Goal: Task Accomplishment & Management: Use online tool/utility

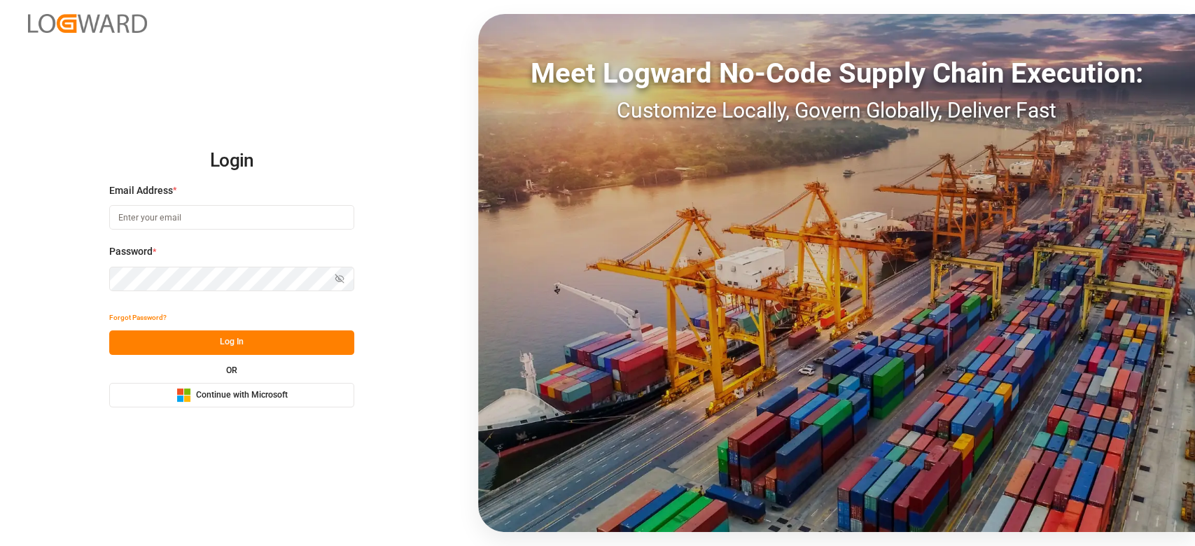
click at [171, 387] on button "Microsoft Logo Continue with Microsoft" at bounding box center [231, 395] width 245 height 25
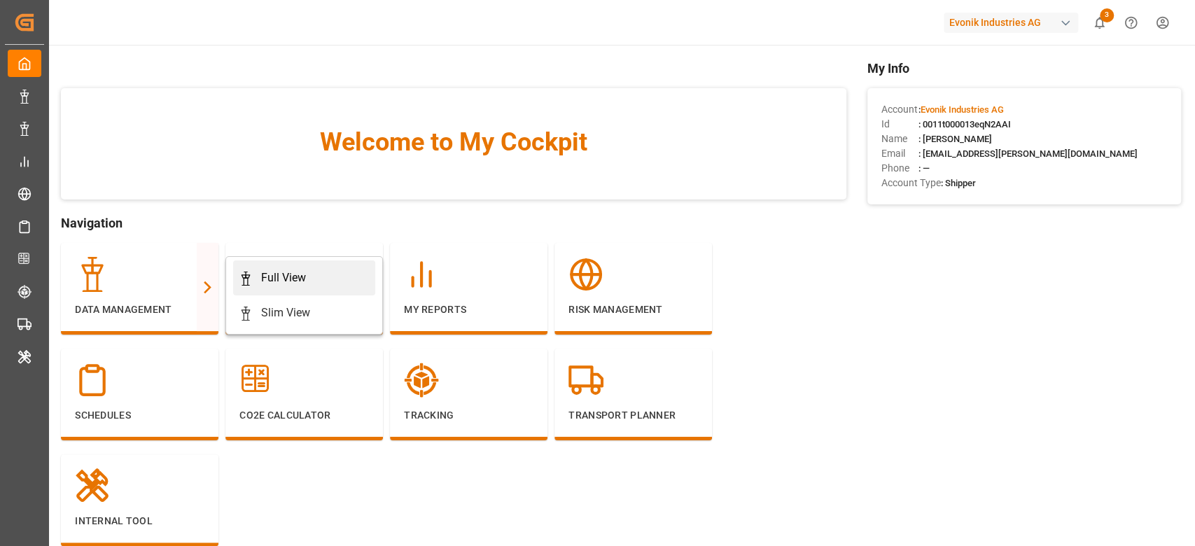
click at [258, 277] on div "Full View" at bounding box center [304, 278] width 131 height 17
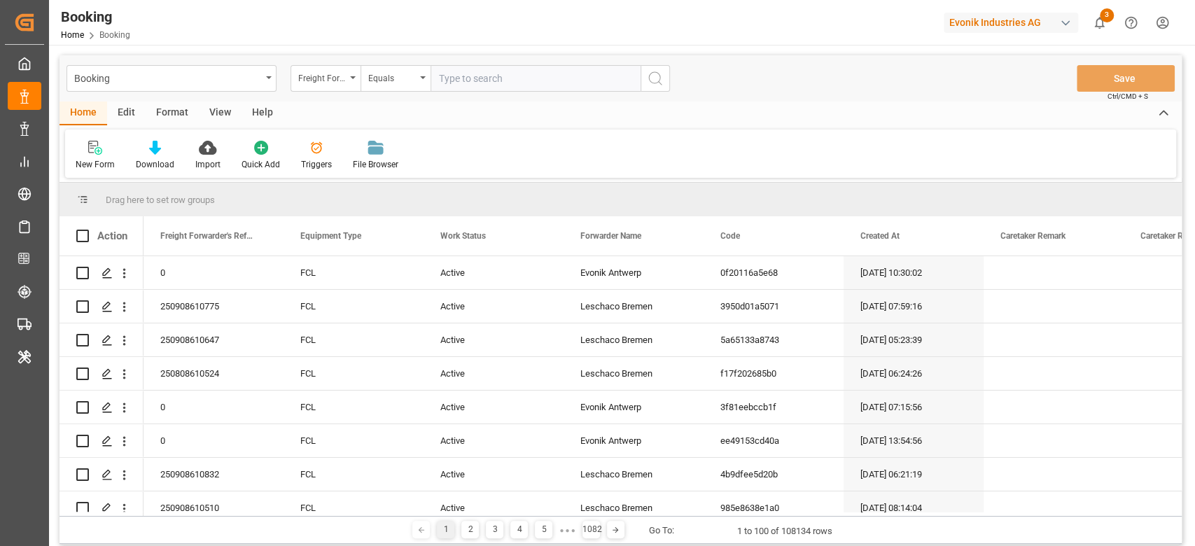
click at [179, 115] on div "Format" at bounding box center [172, 114] width 53 height 24
click at [102, 158] on div "Filter Rows" at bounding box center [96, 164] width 41 height 13
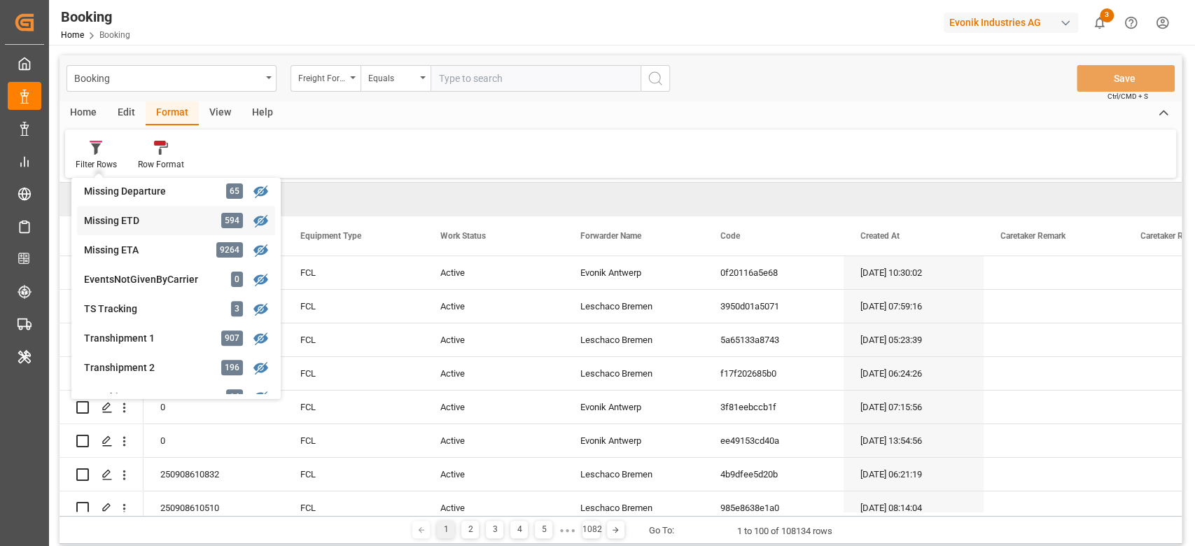
scroll to position [373, 0]
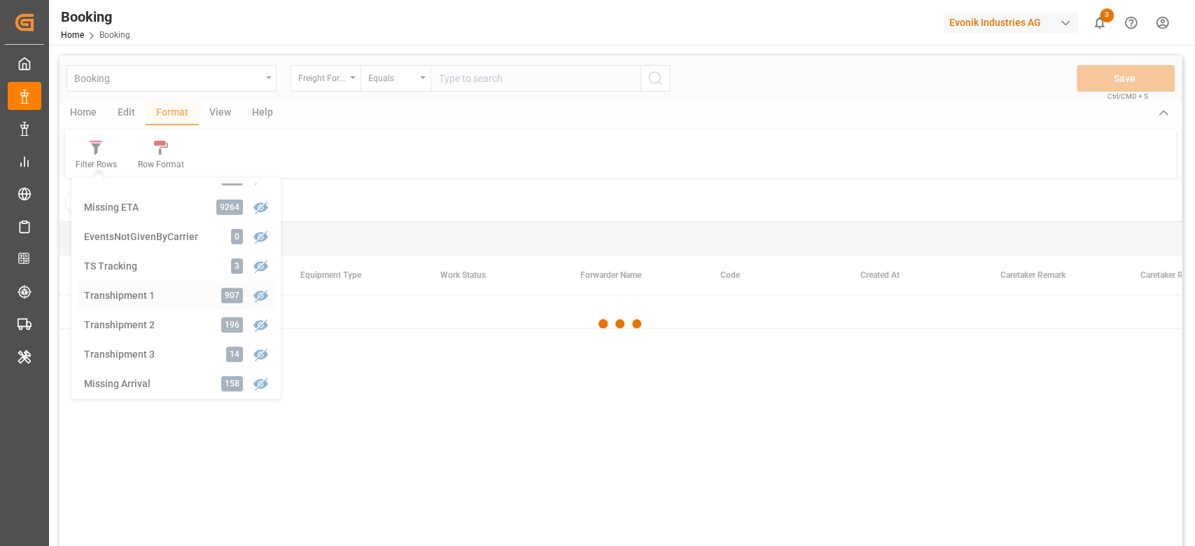
click at [115, 287] on div "Booking Freight Forwarder's Reference No. Equals Save Ctrl/CMD + S Home Edit Fo…" at bounding box center [621, 319] width 1122 height 528
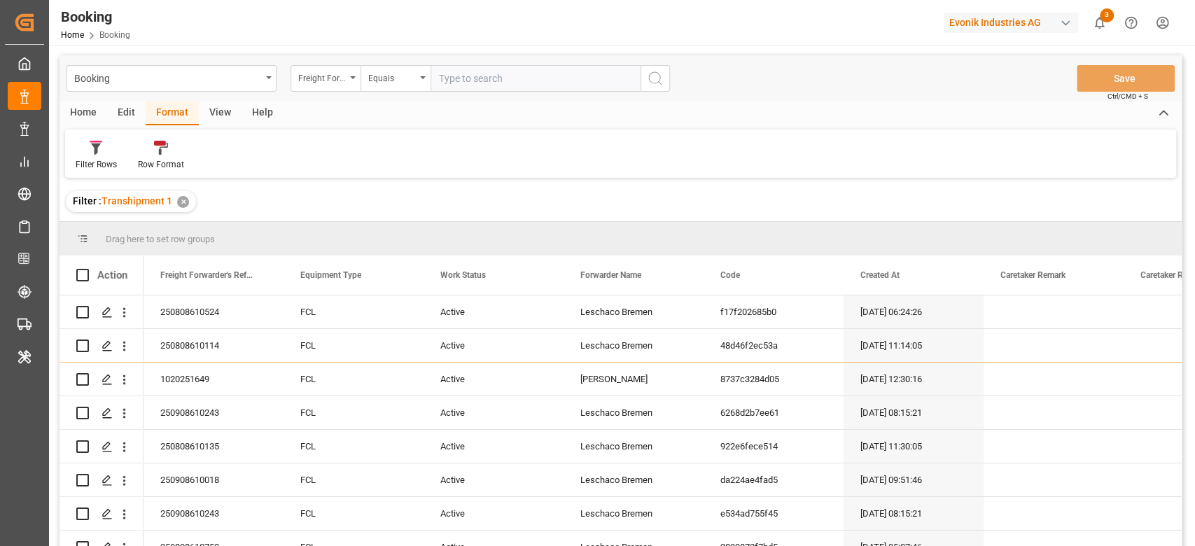
drag, startPoint x: 297, startPoint y: 0, endPoint x: 297, endPoint y: 64, distance: 63.7
click at [297, 64] on div "Booking Freight Forwarder's Reference No. Equals Save Ctrl/CMD + S" at bounding box center [621, 78] width 1122 height 46
click at [305, 70] on div "Freight Forwarder's Reference No." at bounding box center [322, 77] width 48 height 16
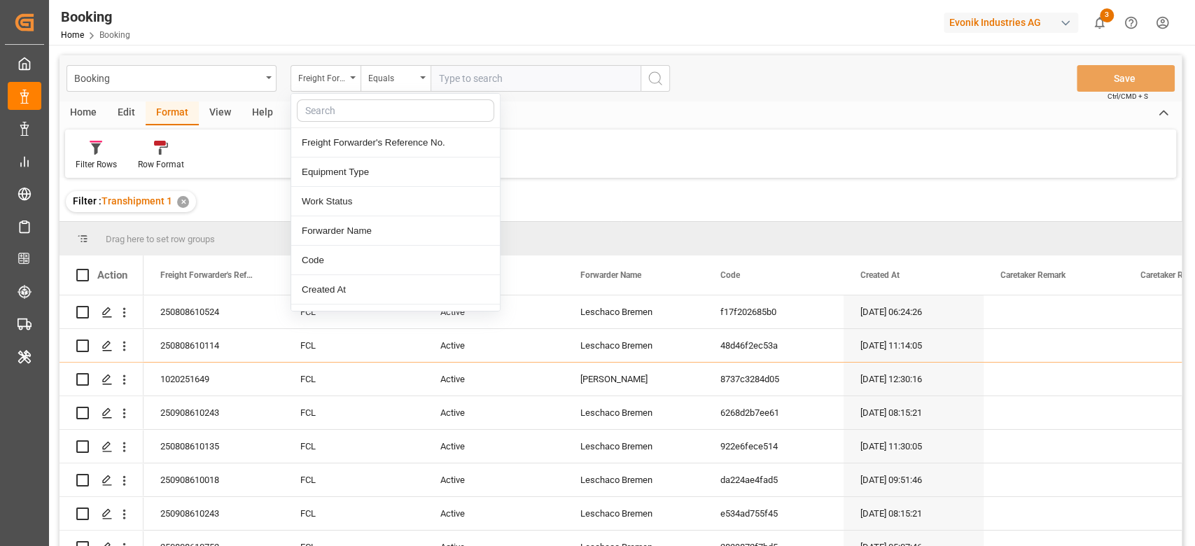
click at [322, 104] on input "text" at bounding box center [395, 110] width 197 height 22
type input "boo"
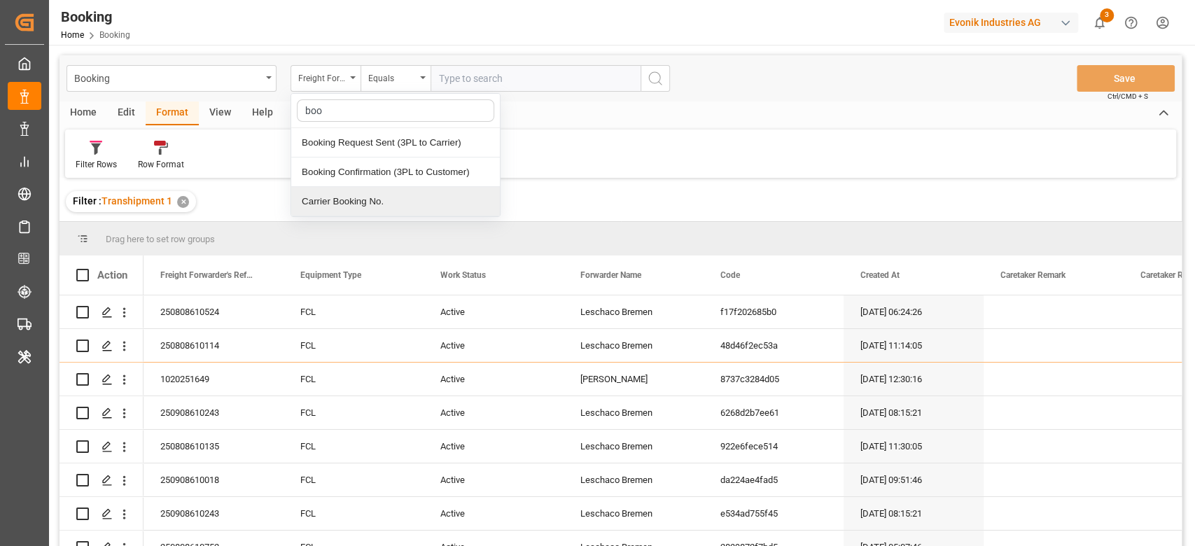
drag, startPoint x: 342, startPoint y: 195, endPoint x: 431, endPoint y: 105, distance: 125.8
click at [342, 195] on div "Carrier Booking No." at bounding box center [395, 201] width 209 height 29
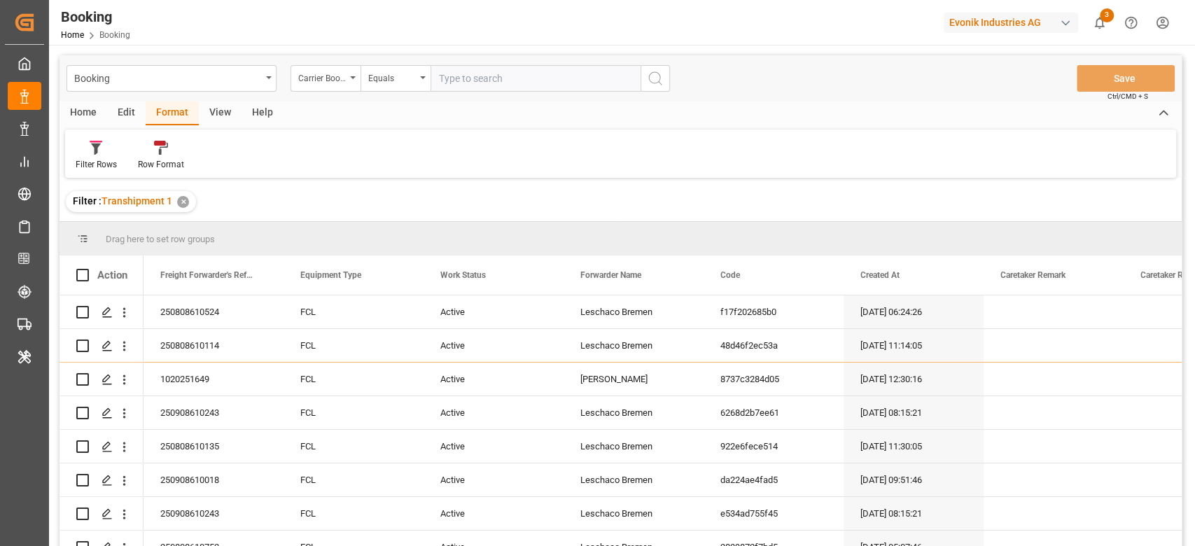
click at [464, 71] on input "text" at bounding box center [536, 78] width 210 height 27
paste input "26772948"
type input "26772948"
click at [650, 85] on icon "search button" at bounding box center [655, 78] width 17 height 17
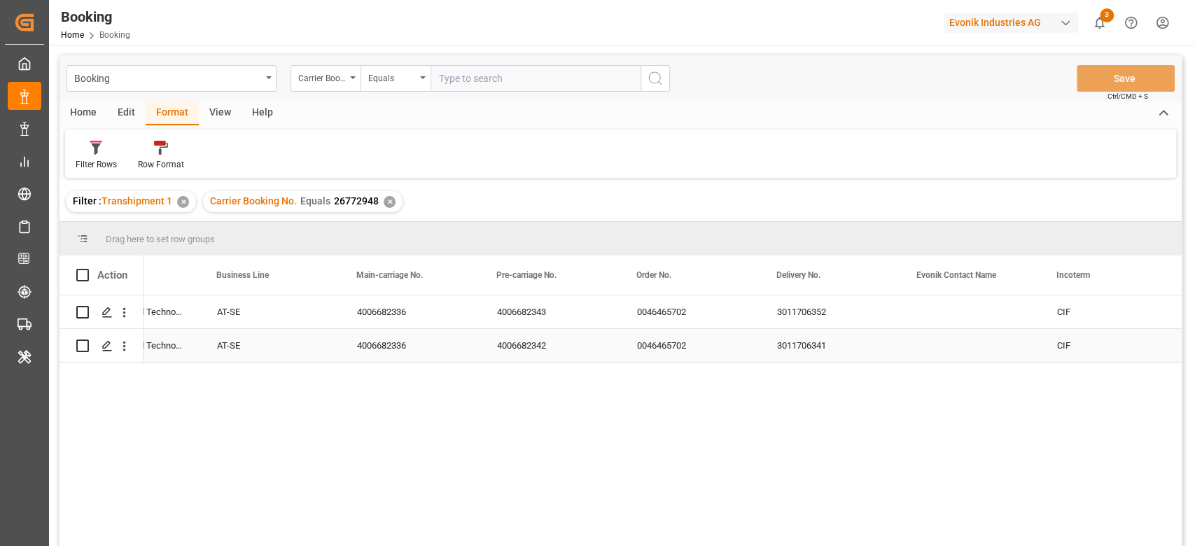
scroll to position [0, 1625]
click at [798, 324] on div "3011706352" at bounding box center [830, 312] width 140 height 33
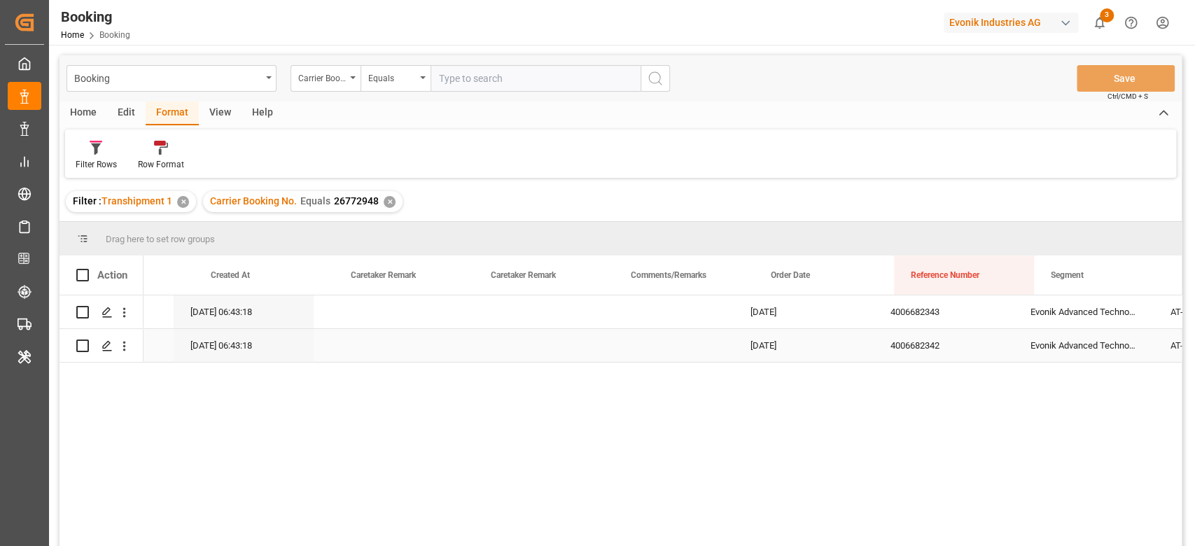
scroll to position [0, 623]
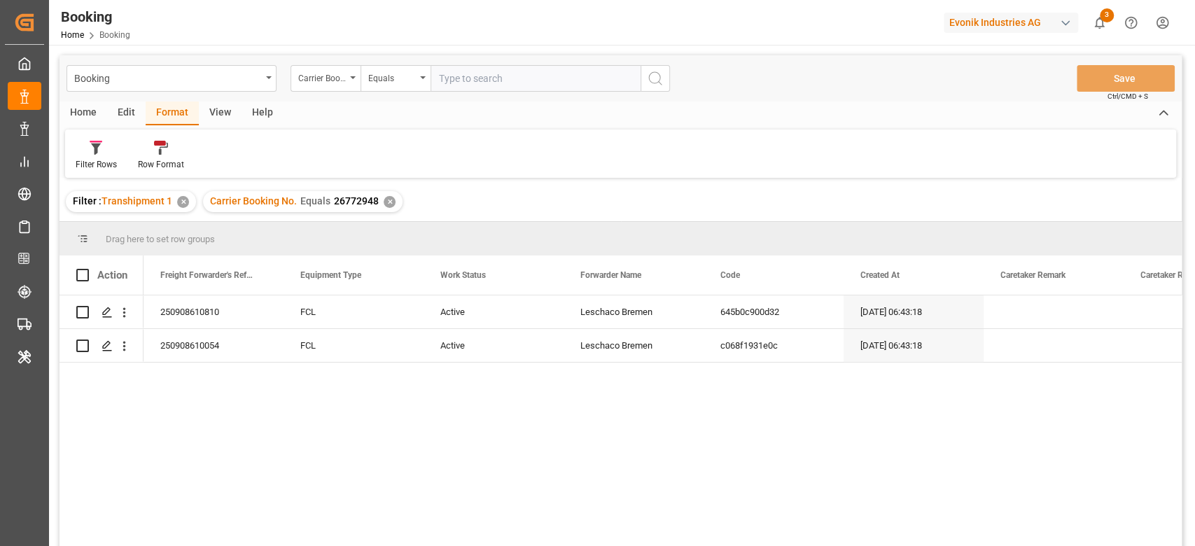
click at [218, 120] on div "View" at bounding box center [220, 114] width 43 height 24
click at [92, 158] on div "Default" at bounding box center [89, 155] width 48 height 31
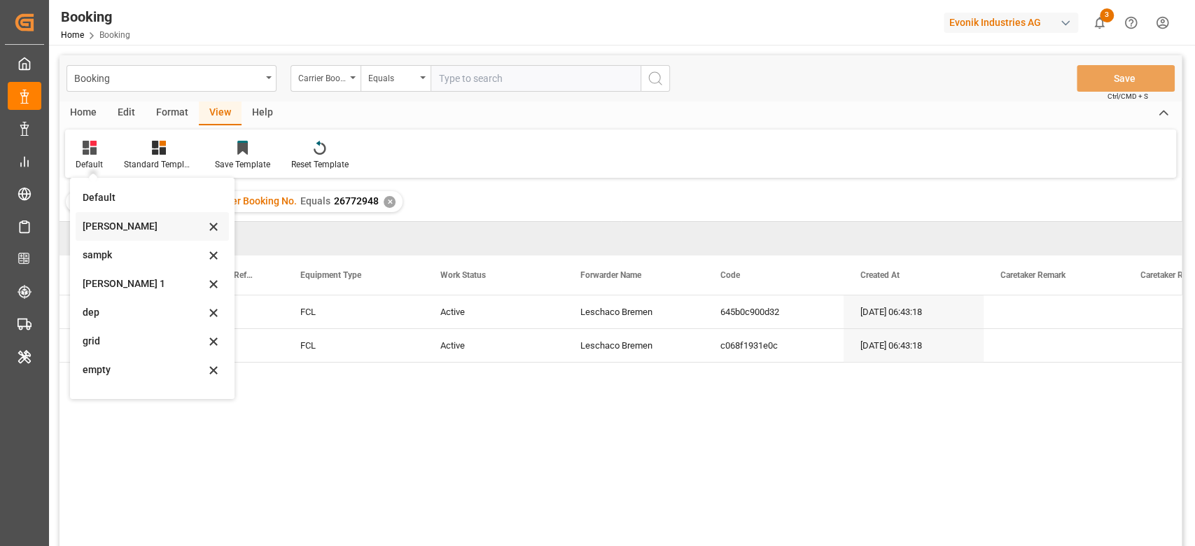
click at [124, 225] on div "sam" at bounding box center [144, 226] width 123 height 15
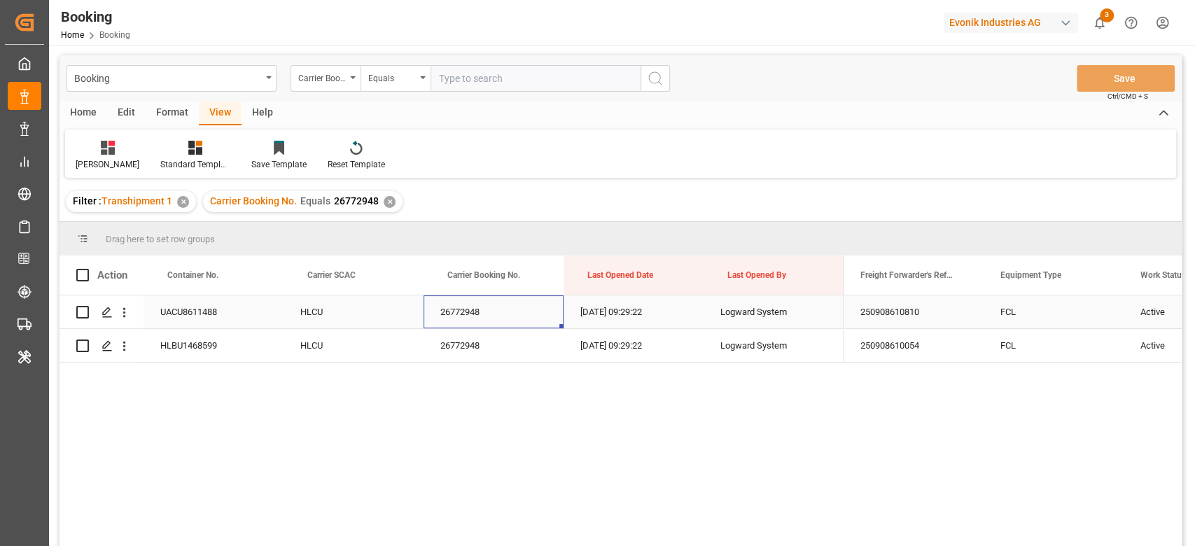
click at [437, 319] on div "26772948" at bounding box center [494, 312] width 140 height 33
click at [124, 308] on icon "open menu" at bounding box center [124, 313] width 3 height 10
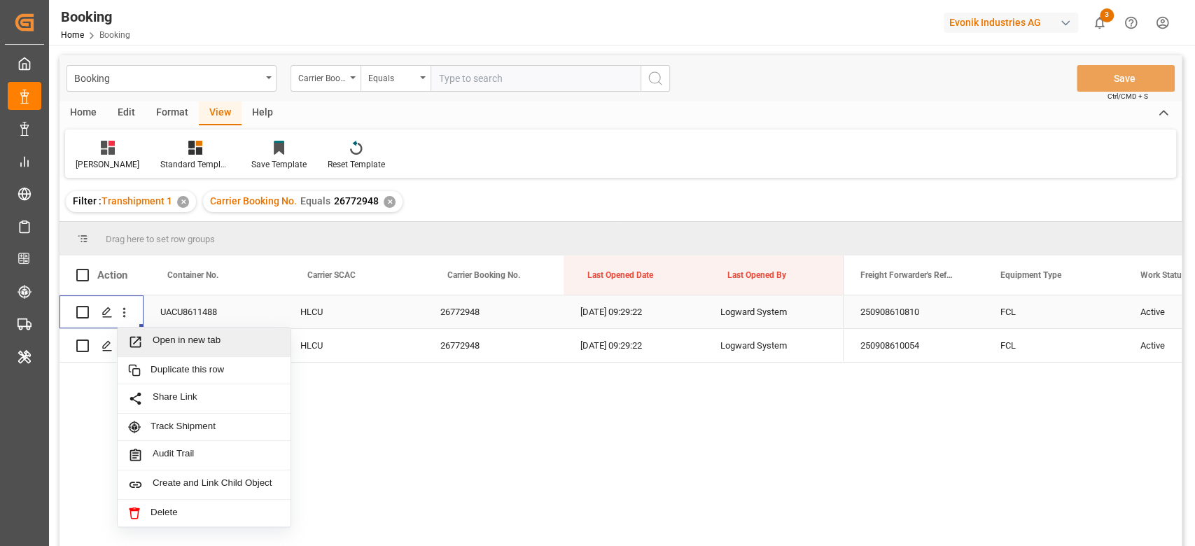
click at [165, 339] on span "Open in new tab" at bounding box center [216, 342] width 127 height 15
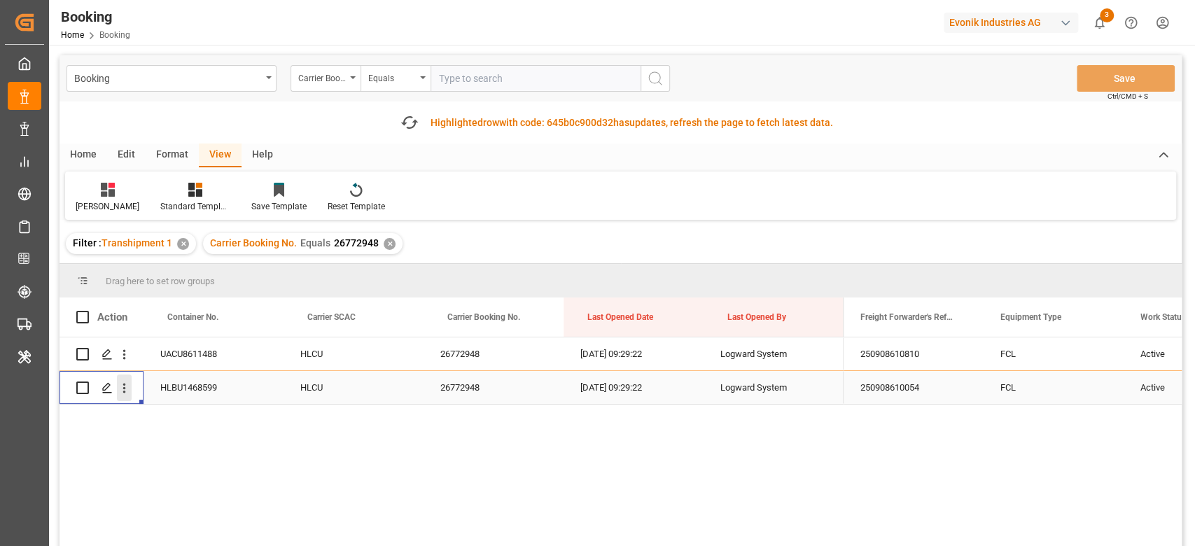
click at [125, 390] on icon "open menu" at bounding box center [124, 388] width 15 height 15
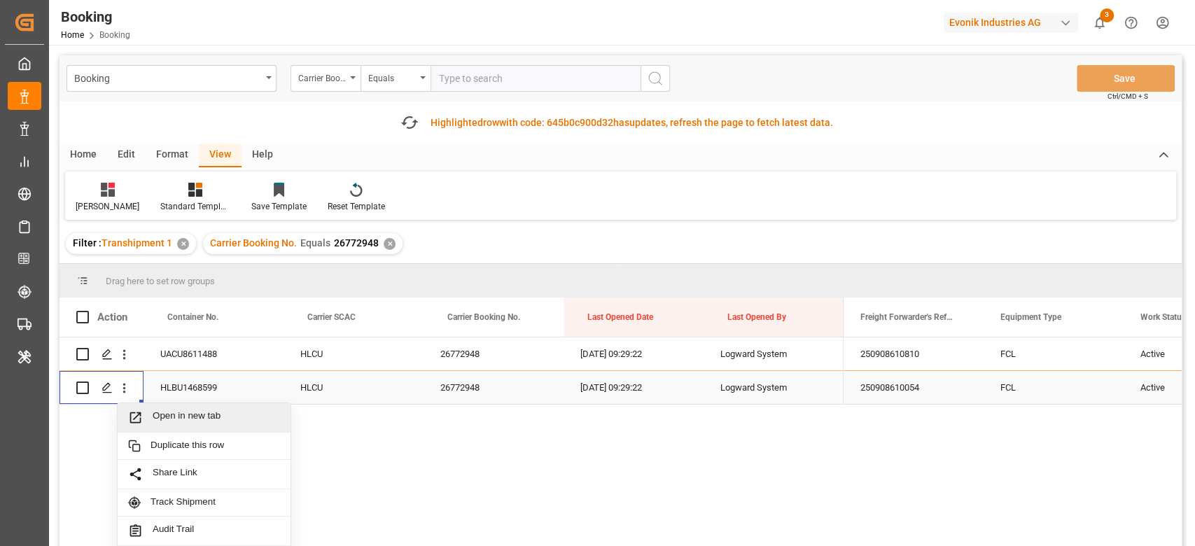
click at [158, 407] on div "Open in new tab" at bounding box center [204, 417] width 173 height 29
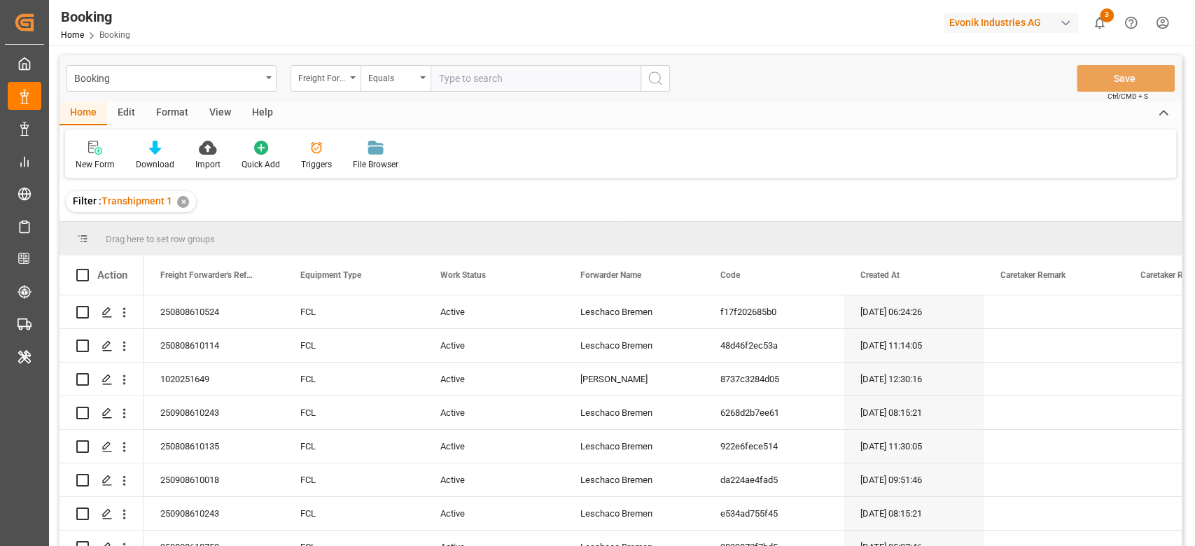
click at [212, 102] on div "View" at bounding box center [220, 114] width 43 height 24
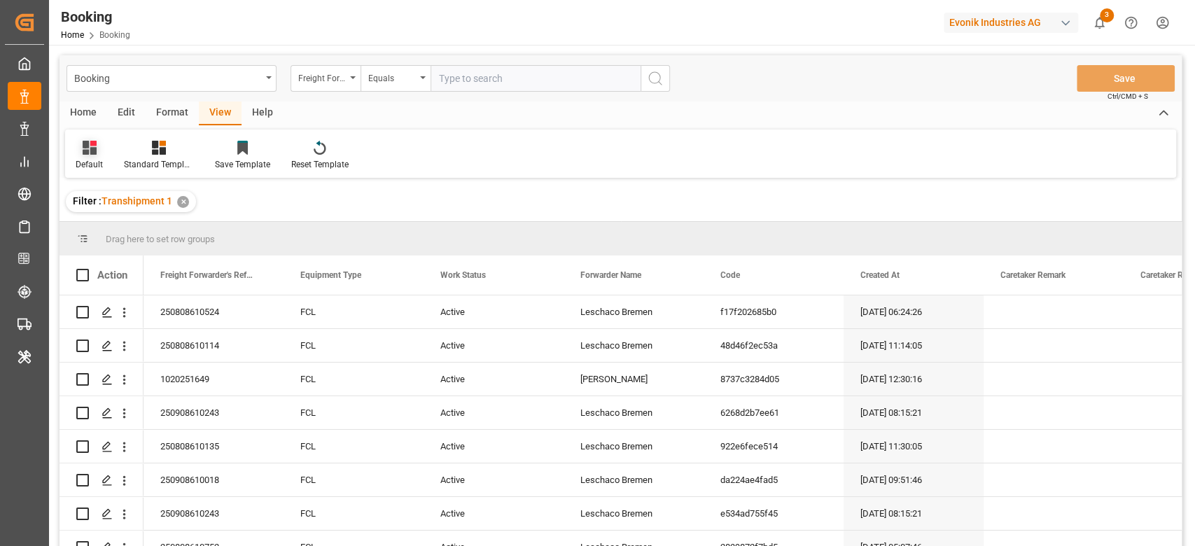
click at [90, 143] on icon at bounding box center [90, 148] width 14 height 14
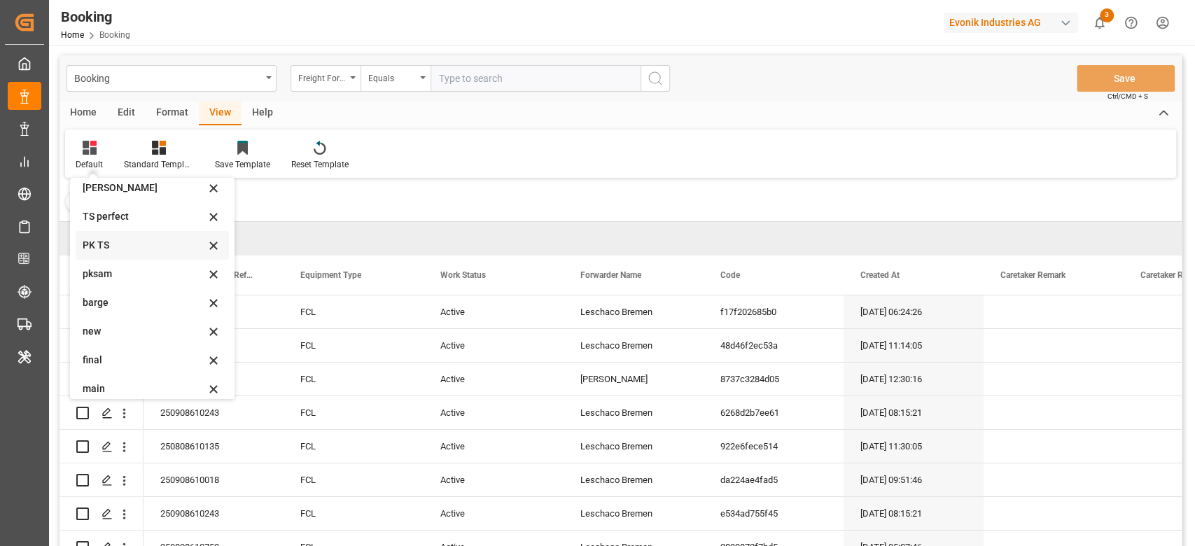
scroll to position [277, 0]
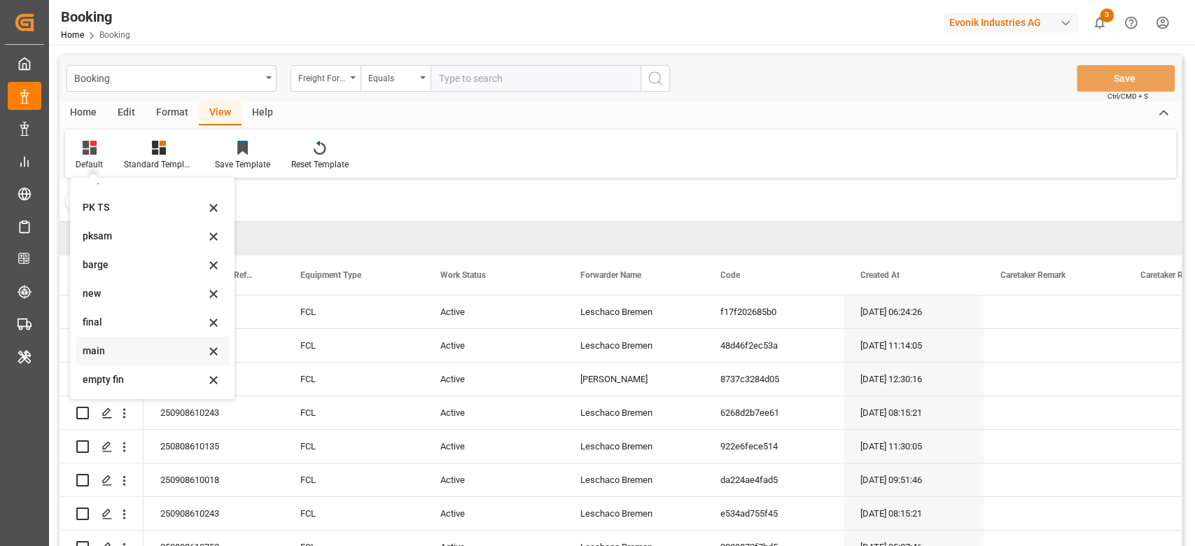
click at [126, 345] on div "main" at bounding box center [144, 351] width 123 height 15
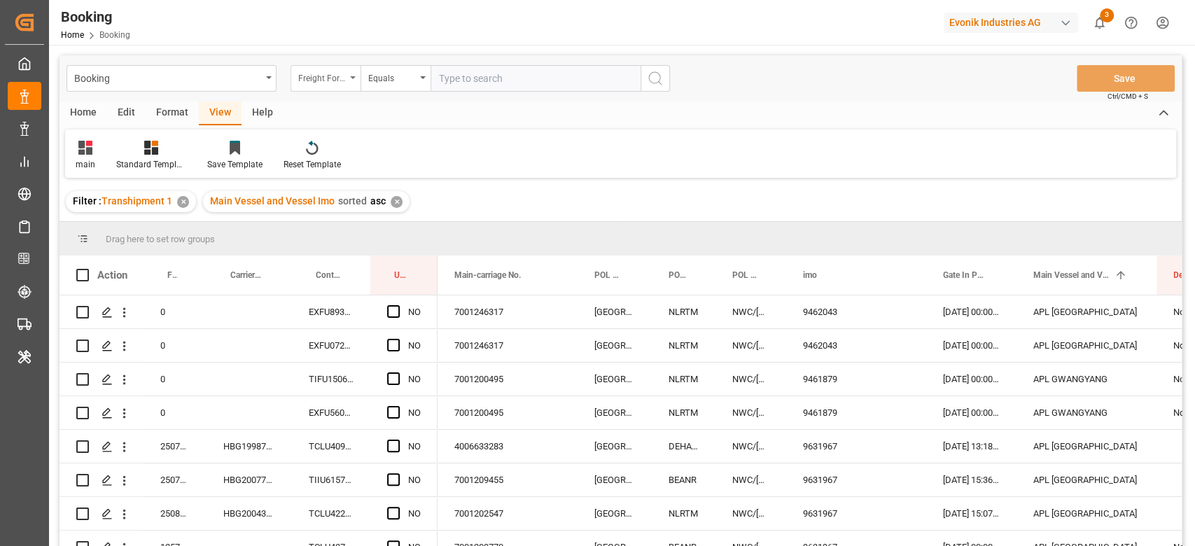
click at [333, 74] on div "Freight Forwarder's Reference No." at bounding box center [322, 77] width 48 height 16
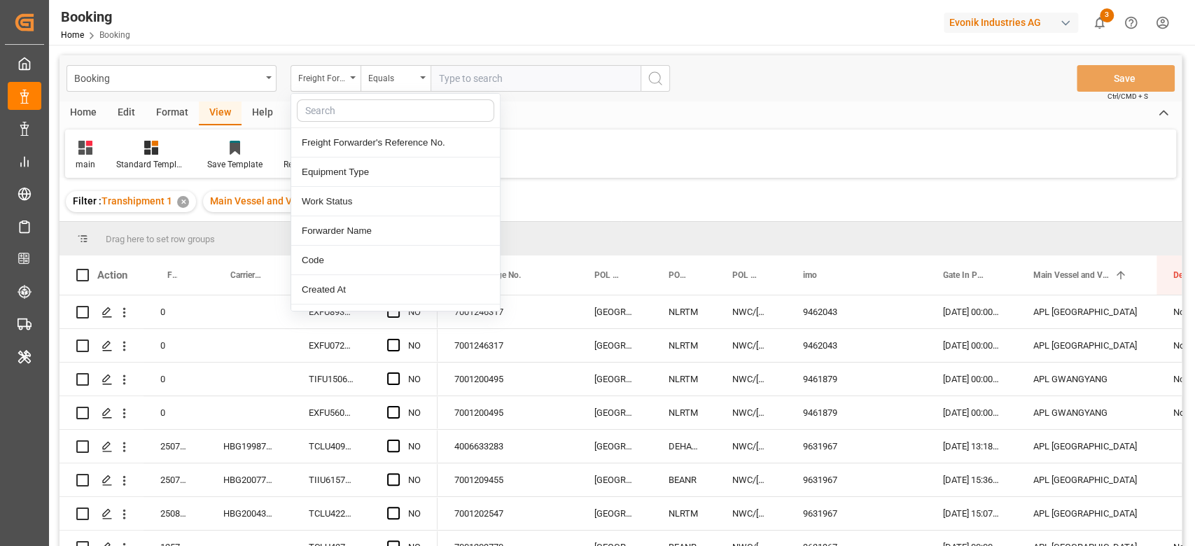
click at [345, 100] on input "text" at bounding box center [395, 110] width 197 height 22
type input "carr"
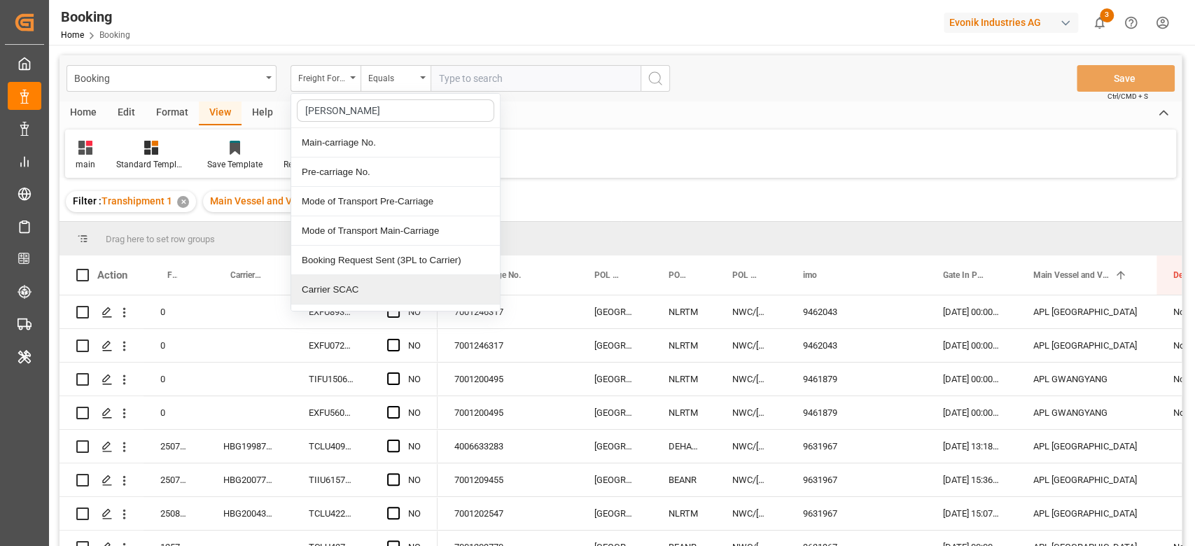
click at [332, 295] on div "Carrier SCAC" at bounding box center [395, 289] width 209 height 29
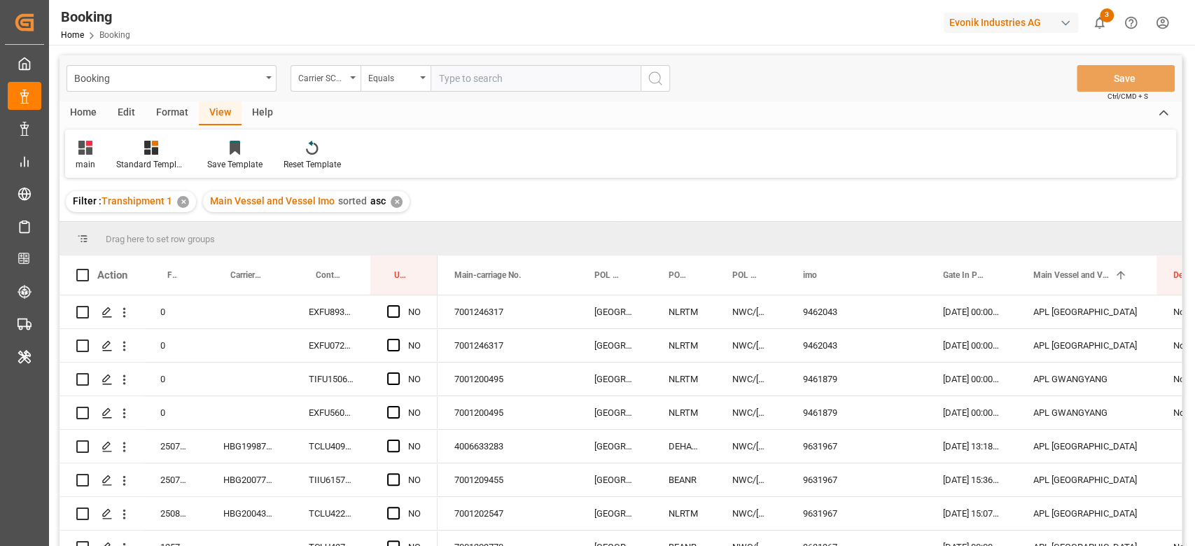
click at [532, 81] on input "text" at bounding box center [536, 78] width 210 height 27
type input "hlcu"
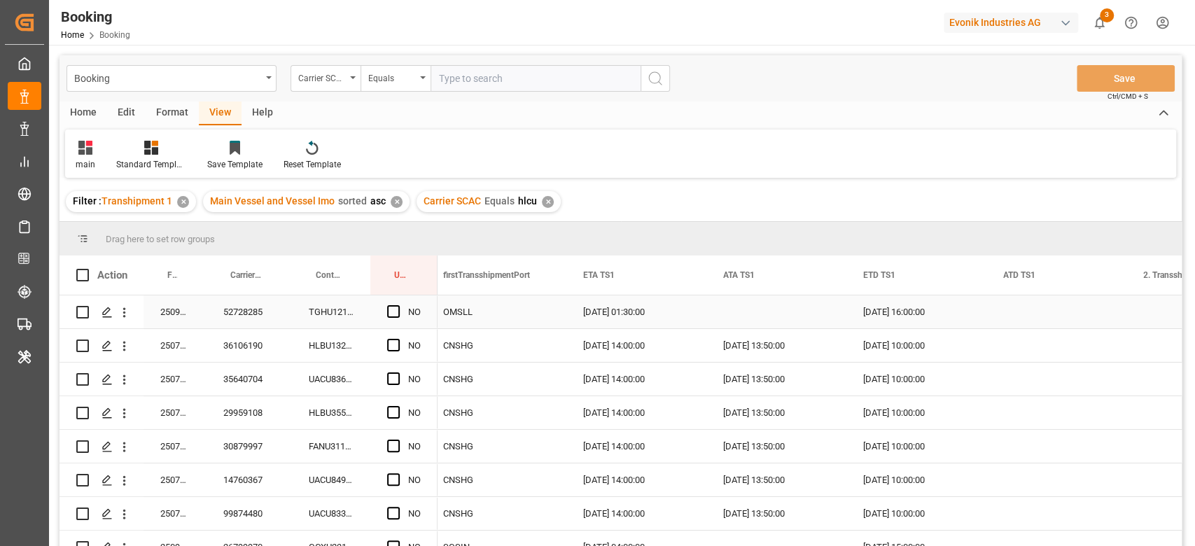
click at [239, 312] on div "52728285" at bounding box center [249, 312] width 85 height 33
click at [314, 308] on div "TGHU1213672" at bounding box center [331, 312] width 78 height 33
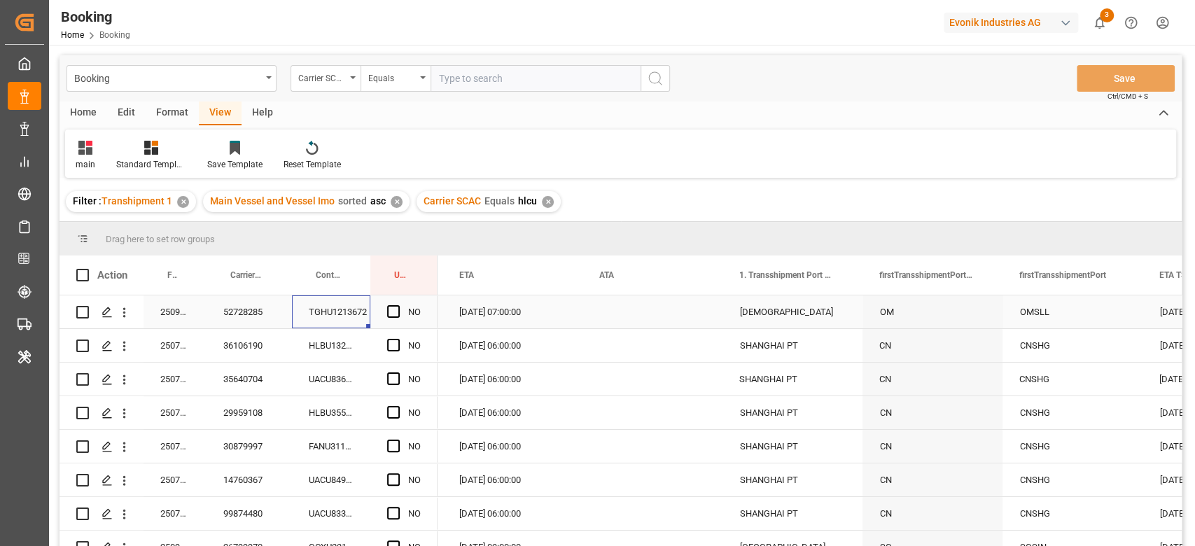
click at [394, 310] on span "Press SPACE to select this row." at bounding box center [393, 311] width 13 height 13
click at [398, 305] on input "Press SPACE to select this row." at bounding box center [398, 305] width 0 height 0
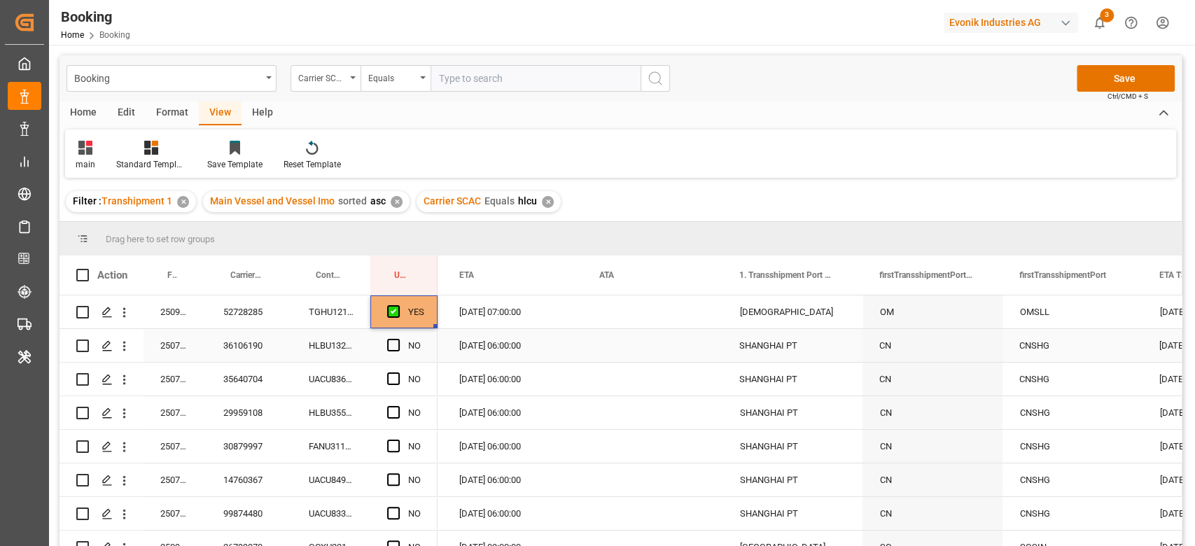
click at [328, 346] on div "HLBU1324800" at bounding box center [331, 345] width 78 height 33
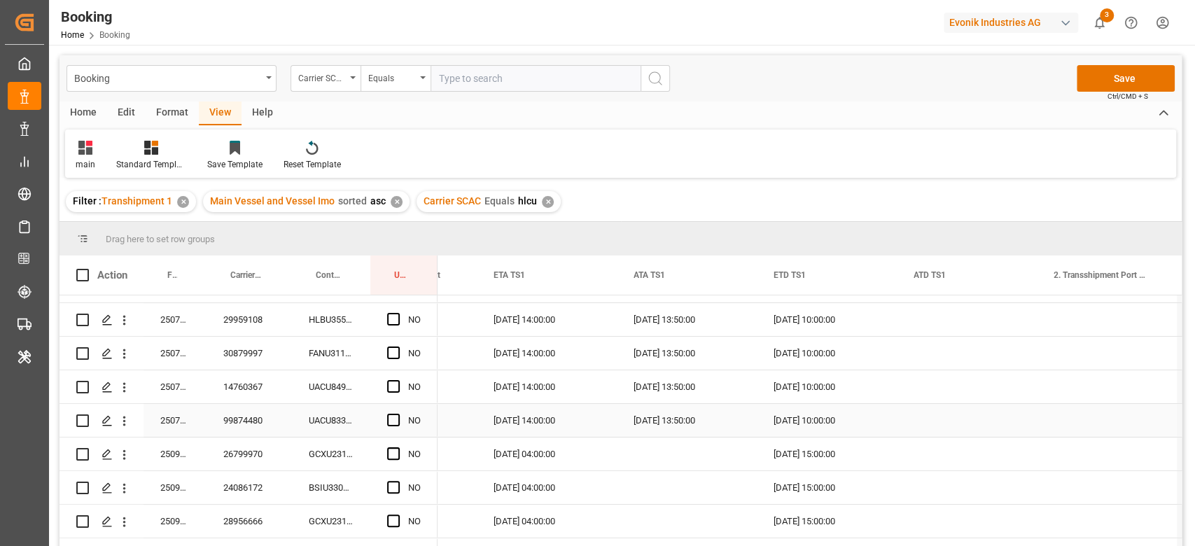
click at [401, 422] on div "Press SPACE to select this row." at bounding box center [397, 421] width 21 height 32
click at [390, 419] on span "Press SPACE to select this row." at bounding box center [393, 420] width 13 height 13
click at [398, 414] on input "Press SPACE to select this row." at bounding box center [398, 414] width 0 height 0
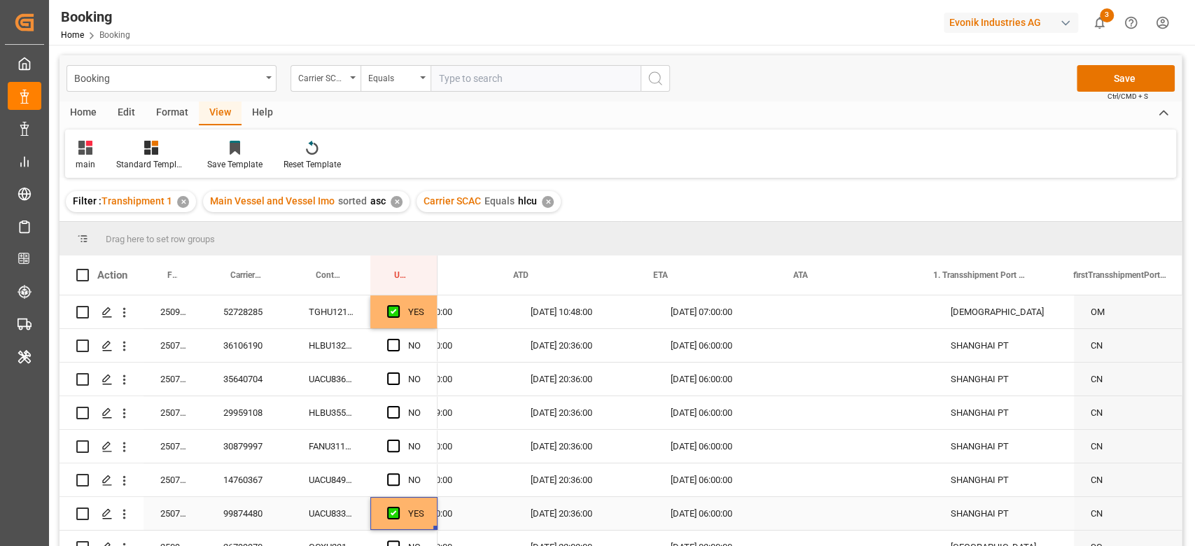
scroll to position [0, 1552]
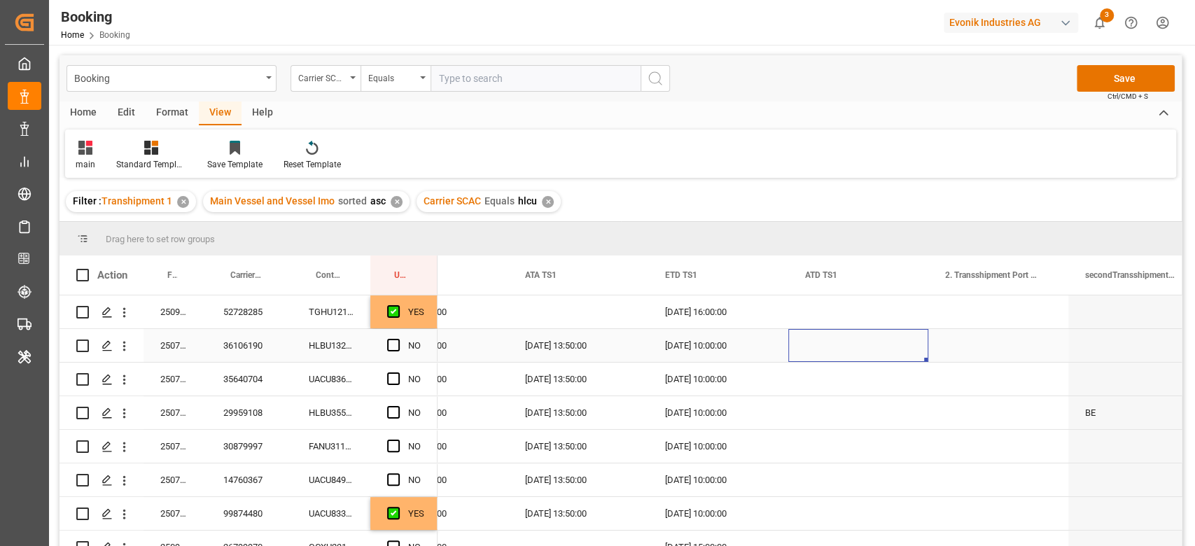
click at [824, 347] on div "Press SPACE to select this row." at bounding box center [858, 345] width 140 height 33
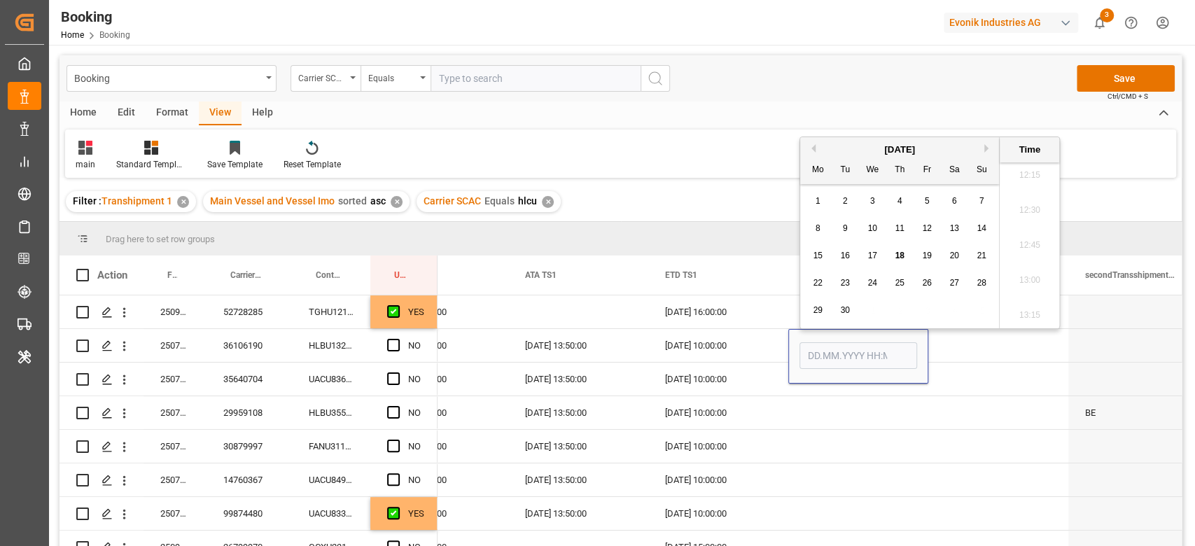
click at [898, 253] on span "18" at bounding box center [899, 256] width 9 height 10
type input "18.09.2025 00:00"
click at [859, 412] on div "Press SPACE to select this row." at bounding box center [858, 412] width 140 height 33
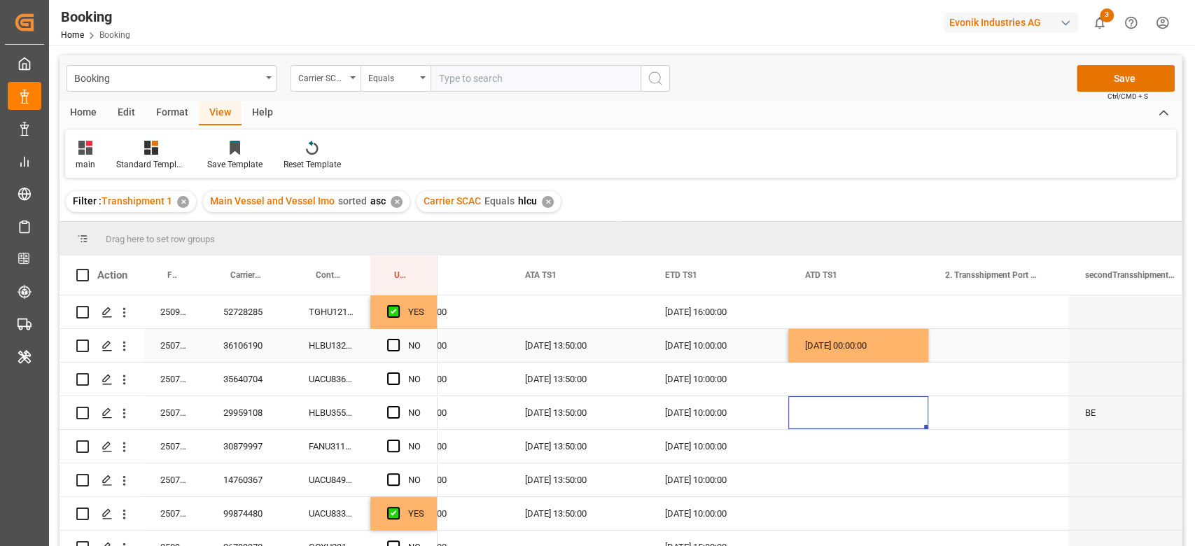
click at [396, 347] on span "Press SPACE to select this row." at bounding box center [393, 345] width 13 height 13
click at [398, 339] on input "Press SPACE to select this row." at bounding box center [398, 339] width 0 height 0
click at [245, 380] on div "35640704" at bounding box center [249, 379] width 85 height 33
click at [347, 382] on div "UACU8365640" at bounding box center [331, 379] width 78 height 33
click at [897, 343] on div "18.09.2025 00:00:00" at bounding box center [858, 345] width 140 height 33
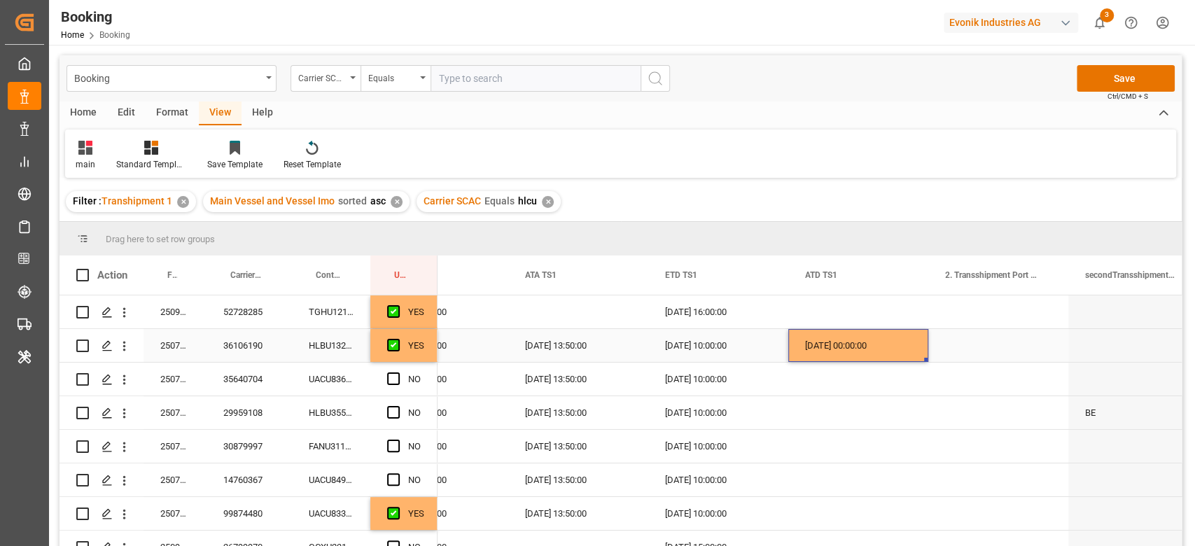
drag, startPoint x: 926, startPoint y: 361, endPoint x: 926, endPoint y: 369, distance: 7.7
click at [393, 377] on span "Press SPACE to select this row." at bounding box center [393, 379] width 13 height 13
click at [398, 373] on input "Press SPACE to select this row." at bounding box center [398, 373] width 0 height 0
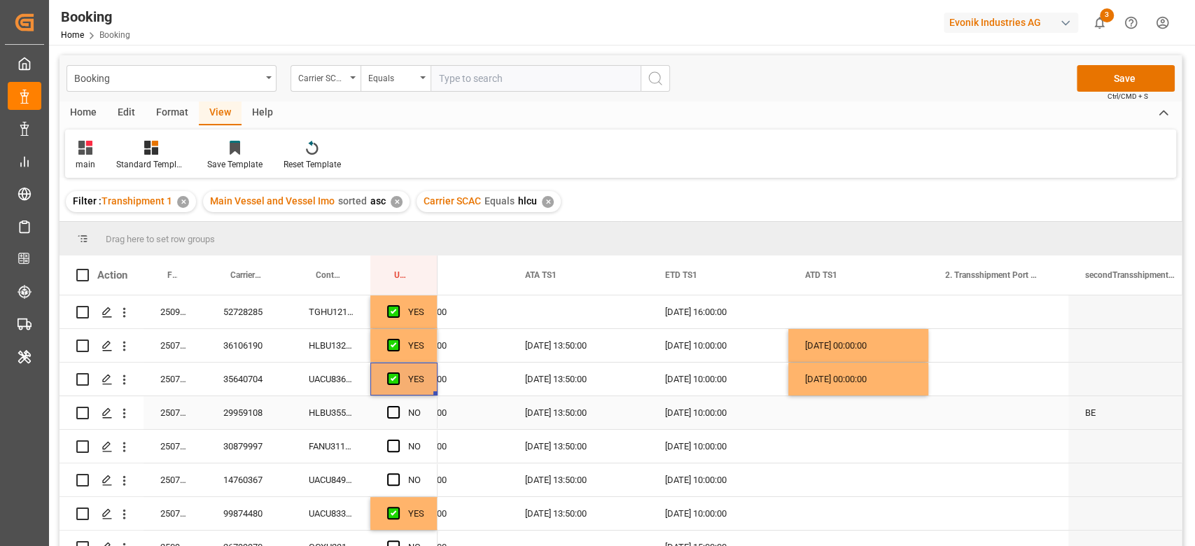
click at [307, 406] on div "HLBU3555440" at bounding box center [331, 412] width 78 height 33
click at [852, 382] on div "18.09.2025 00:00:00" at bounding box center [858, 379] width 140 height 33
drag, startPoint x: 925, startPoint y: 393, endPoint x: 922, endPoint y: 404, distance: 11.5
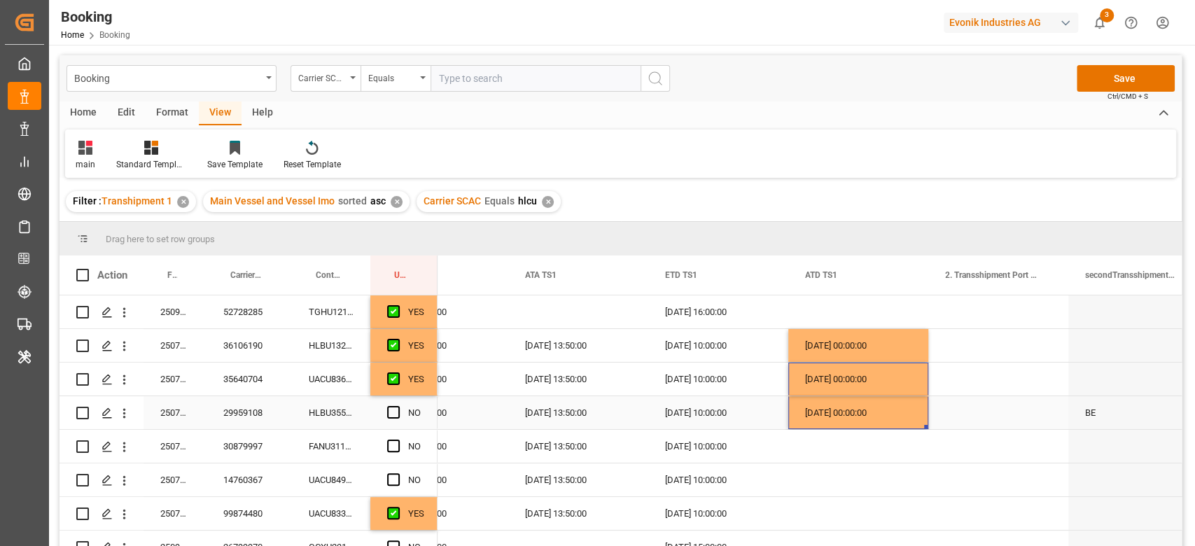
click at [380, 413] on div "NO" at bounding box center [403, 412] width 67 height 33
click at [392, 416] on span "Press SPACE to select this row." at bounding box center [393, 412] width 13 height 13
click at [398, 406] on input "Press SPACE to select this row." at bounding box center [398, 406] width 0 height 0
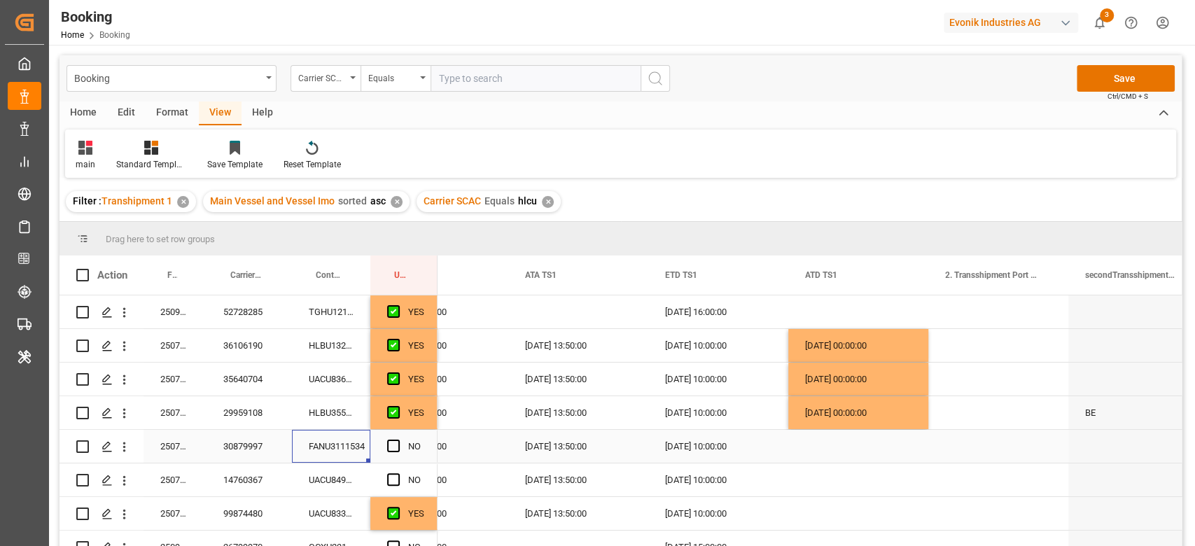
click at [340, 439] on div "FANU3111534" at bounding box center [331, 446] width 78 height 33
click at [838, 413] on div "18.09.2025 00:00:00" at bounding box center [858, 412] width 140 height 33
drag, startPoint x: 924, startPoint y: 427, endPoint x: 924, endPoint y: 436, distance: 8.4
click at [390, 445] on span "Press SPACE to select this row." at bounding box center [393, 446] width 13 height 13
click at [398, 440] on input "Press SPACE to select this row." at bounding box center [398, 440] width 0 height 0
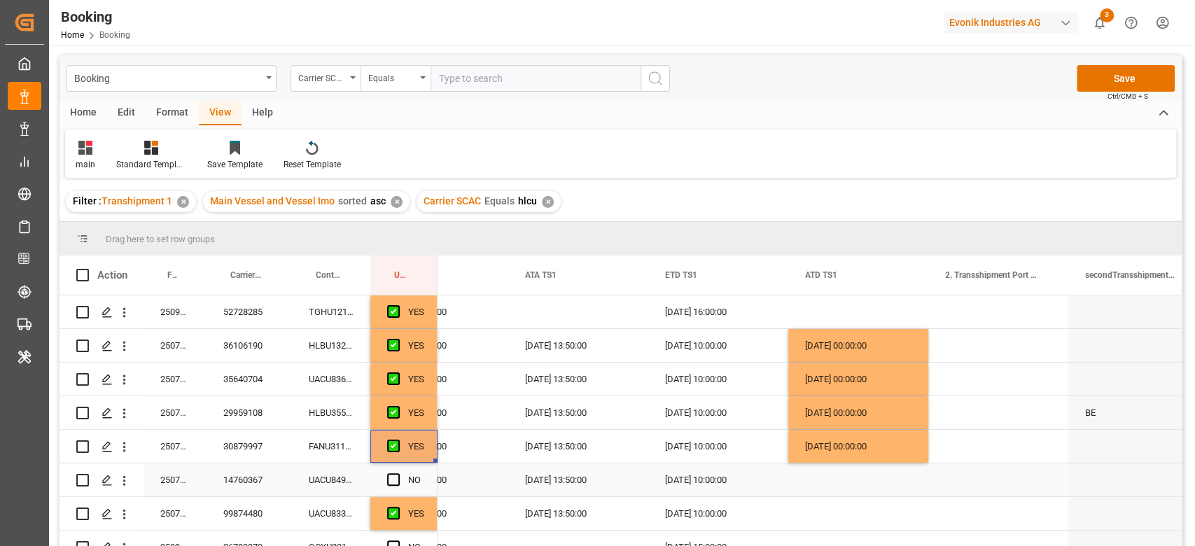
click at [342, 479] on div "UACU8491952" at bounding box center [331, 480] width 78 height 33
click at [920, 451] on div "18.09.2025 00:00:00" at bounding box center [858, 446] width 140 height 33
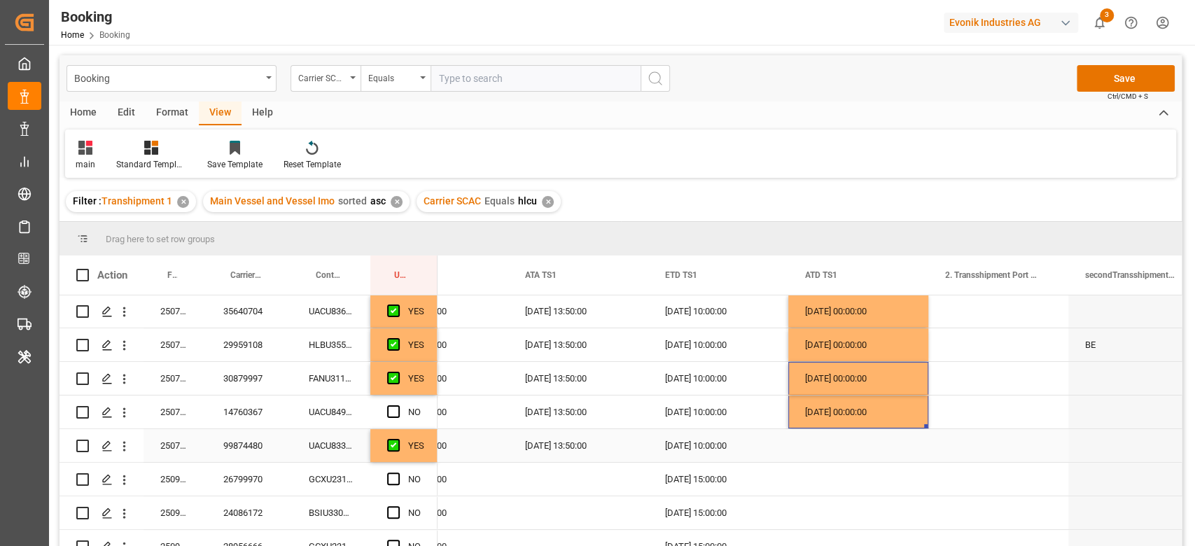
scroll to position [93, 0]
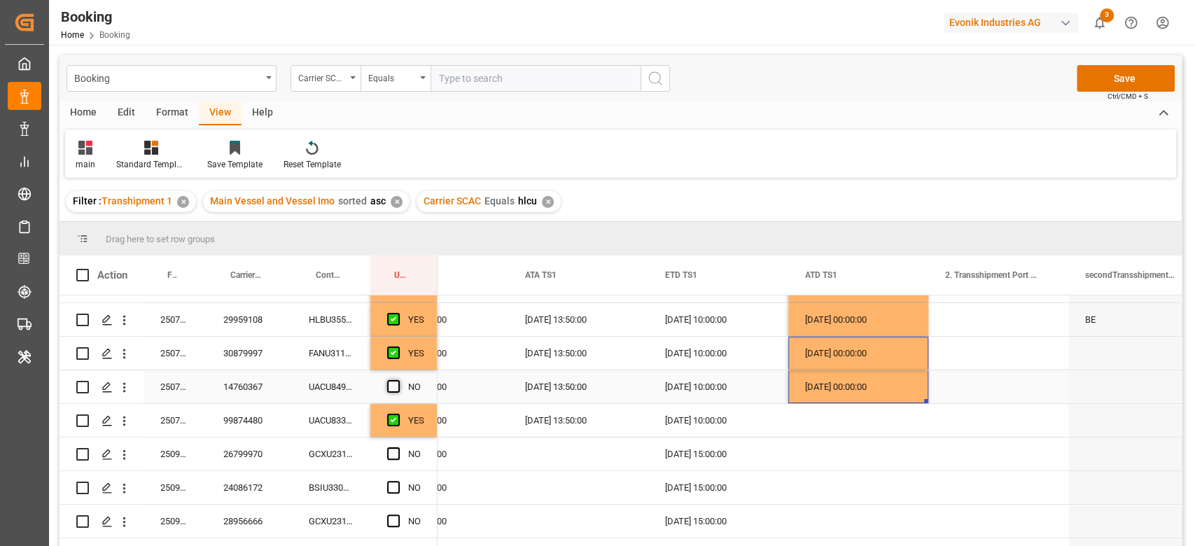
click at [389, 387] on span "Press SPACE to select this row." at bounding box center [393, 386] width 13 height 13
click at [398, 380] on input "Press SPACE to select this row." at bounding box center [398, 380] width 0 height 0
click at [339, 420] on div "UACU8339744" at bounding box center [331, 420] width 78 height 33
click at [864, 384] on div "18.09.2025 00:00:00" at bounding box center [858, 386] width 140 height 33
click at [929, 401] on div "Press SPACE to select this row." at bounding box center [999, 386] width 140 height 33
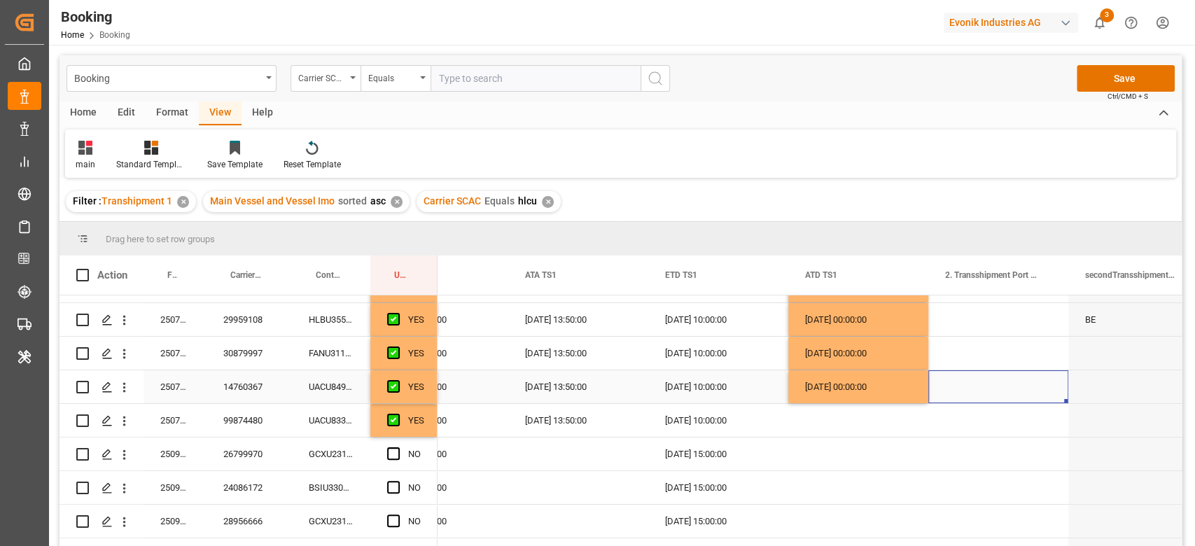
click at [924, 401] on div "18.09.2025 00:00:00" at bounding box center [858, 386] width 140 height 33
drag, startPoint x: 926, startPoint y: 401, endPoint x: 926, endPoint y: 412, distance: 11.2
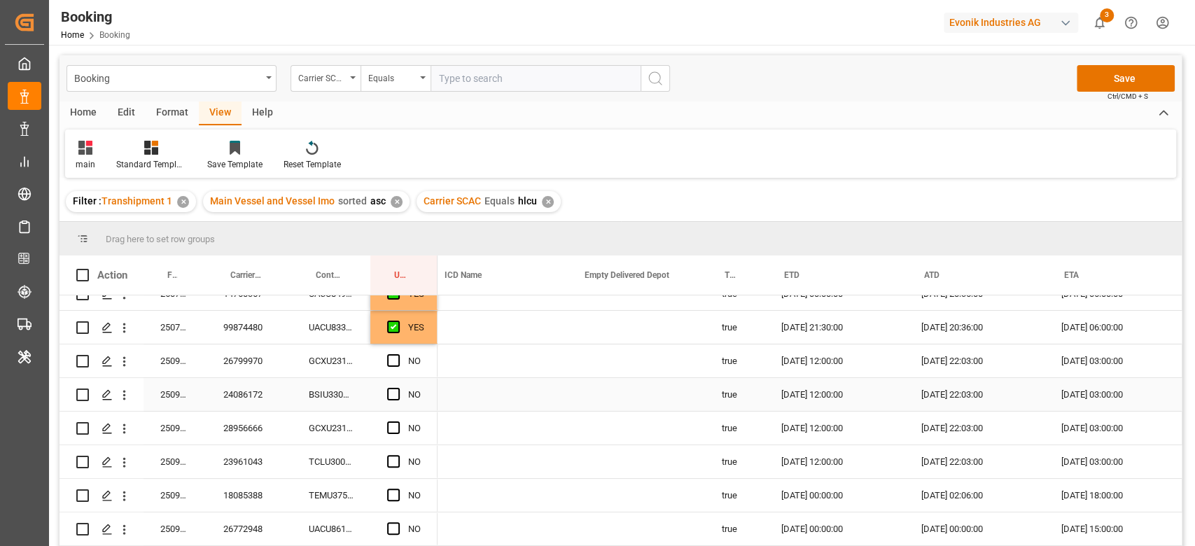
scroll to position [0, 1067]
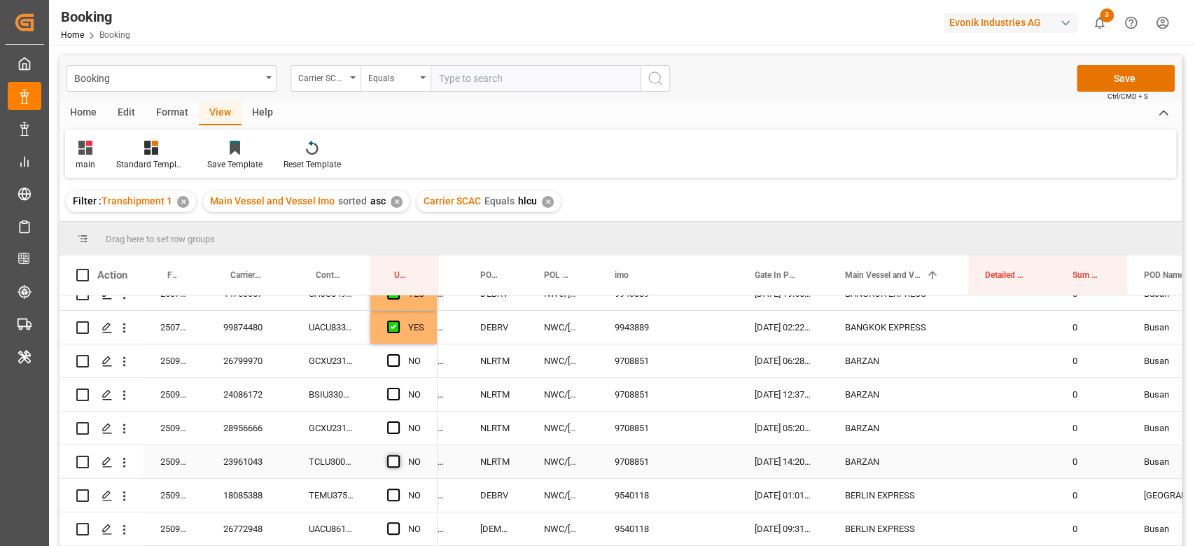
click at [391, 459] on span "Press SPACE to select this row." at bounding box center [393, 461] width 13 height 13
click at [398, 455] on input "Press SPACE to select this row." at bounding box center [398, 455] width 0 height 0
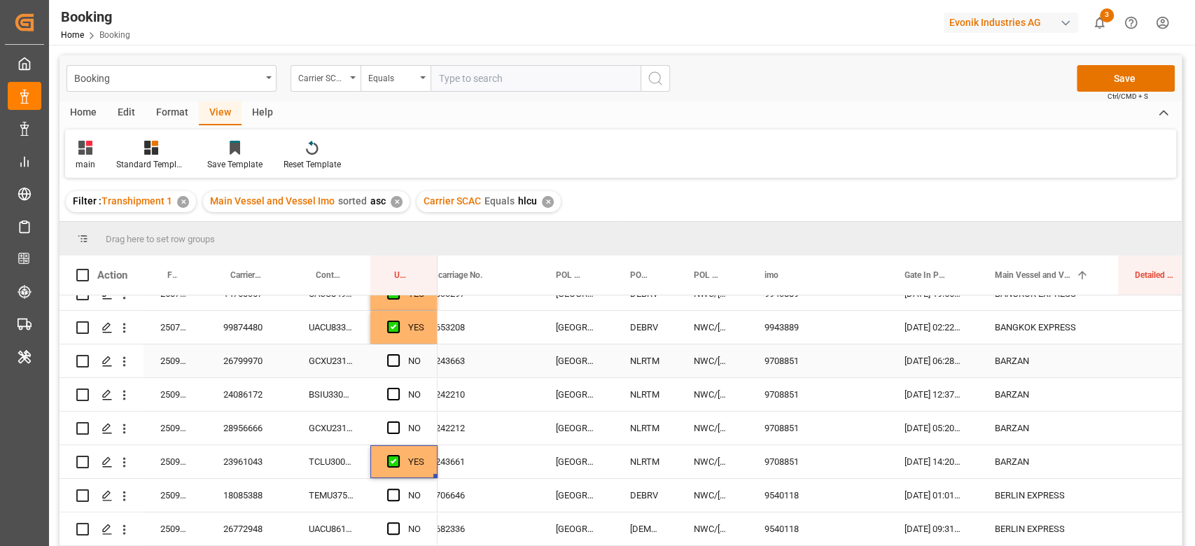
click at [326, 355] on div "GCXU2318858" at bounding box center [331, 361] width 78 height 33
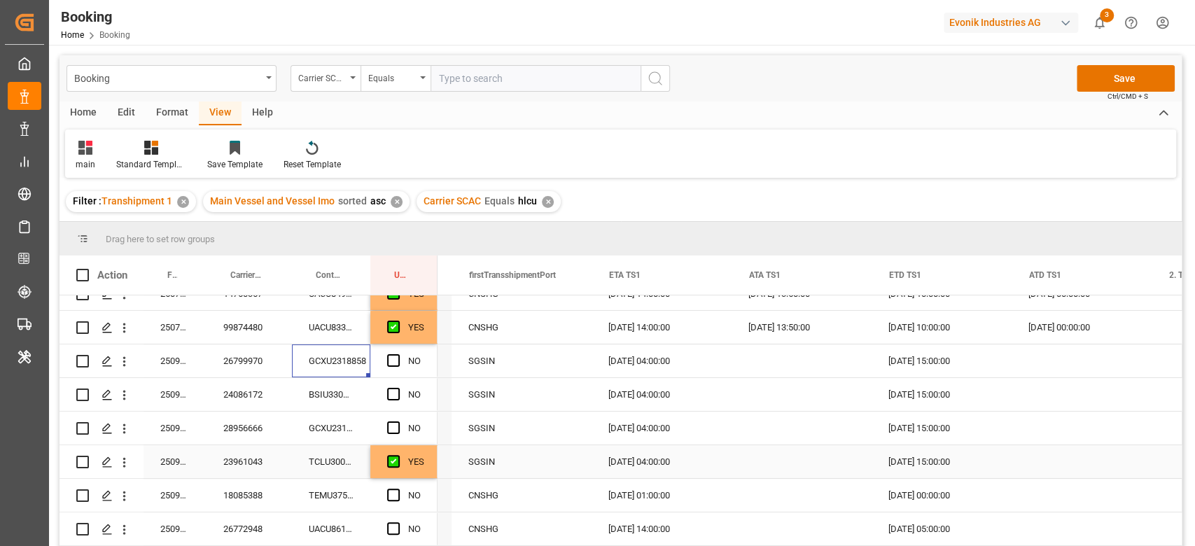
scroll to position [0, 2224]
click at [420, 334] on div "YES" at bounding box center [416, 328] width 16 height 32
drag, startPoint x: 433, startPoint y: 343, endPoint x: 415, endPoint y: 437, distance: 95.6
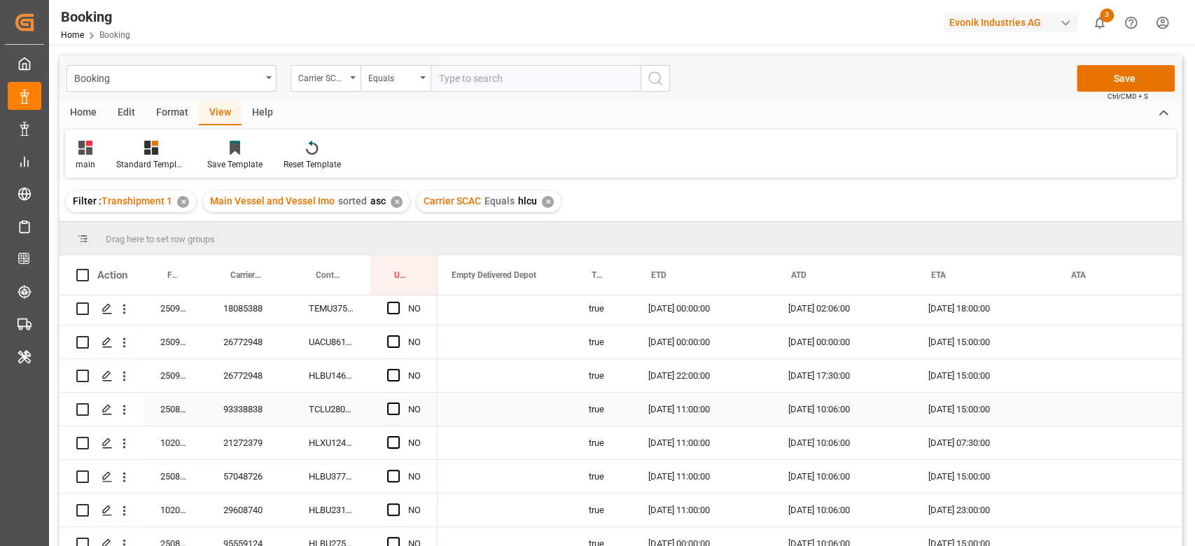
scroll to position [0, 0]
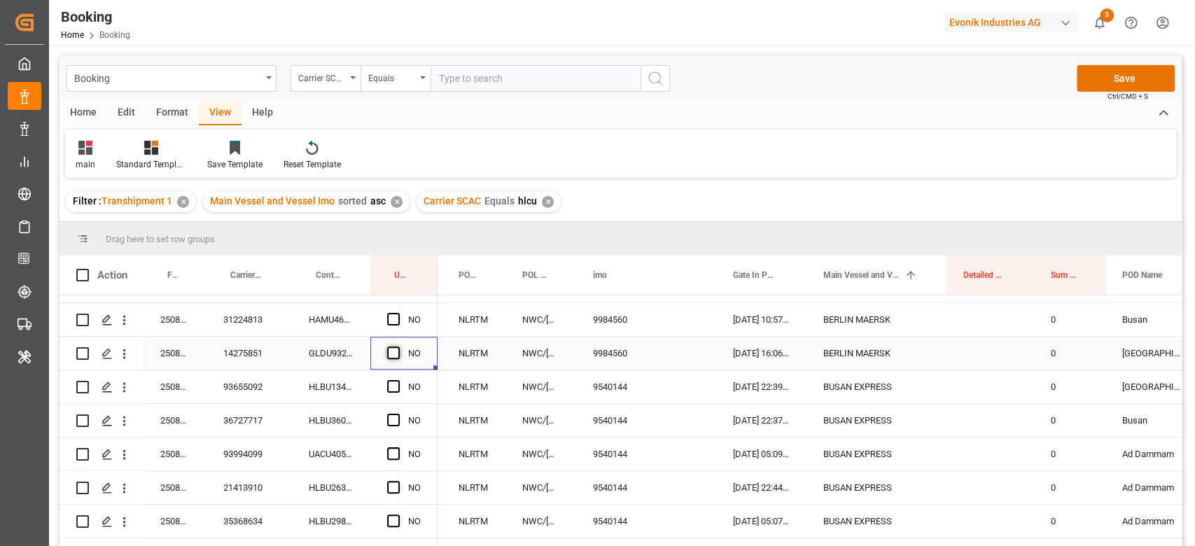
click at [394, 353] on span "Press SPACE to select this row." at bounding box center [393, 353] width 13 height 13
click at [398, 347] on input "Press SPACE to select this row." at bounding box center [398, 347] width 0 height 0
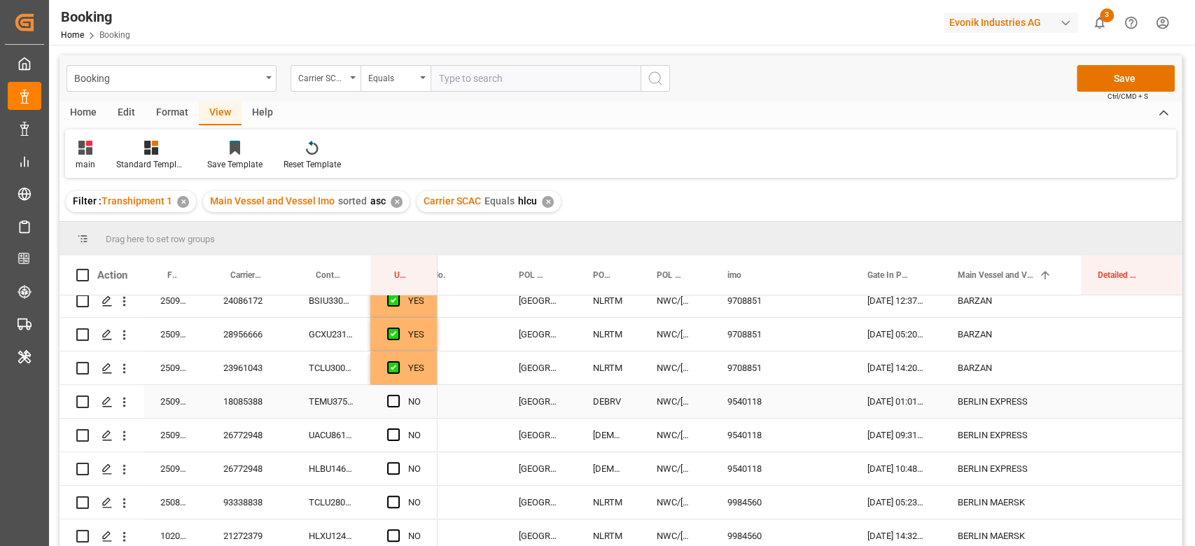
click at [335, 412] on div "TEMU3758303" at bounding box center [331, 401] width 78 height 33
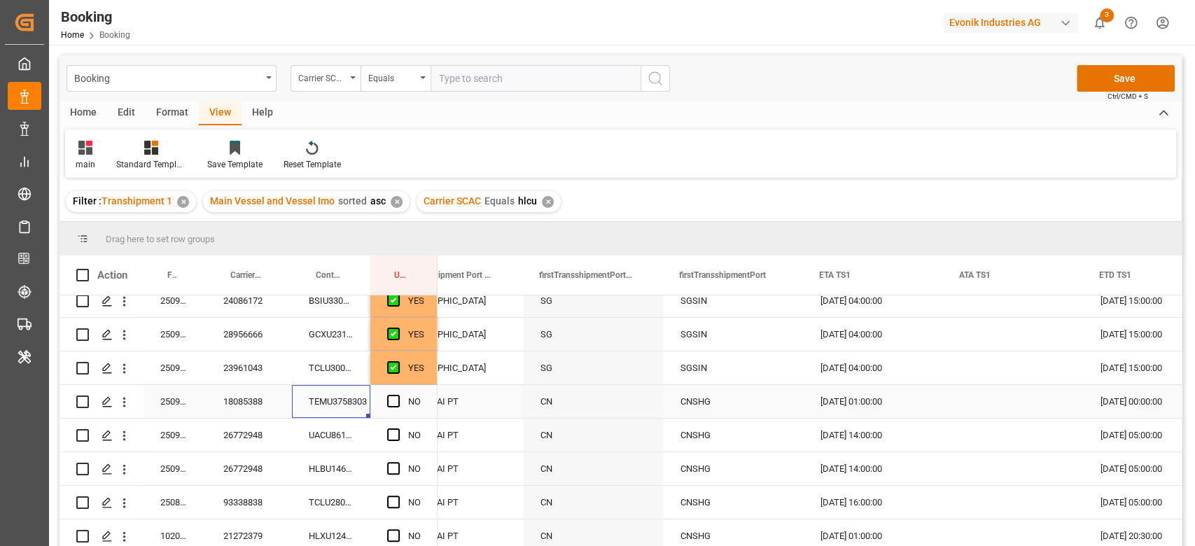
click at [384, 400] on div "NO" at bounding box center [403, 401] width 67 height 33
click at [392, 403] on span "Press SPACE to select this row." at bounding box center [393, 401] width 13 height 13
click at [398, 395] on input "Press SPACE to select this row." at bounding box center [398, 395] width 0 height 0
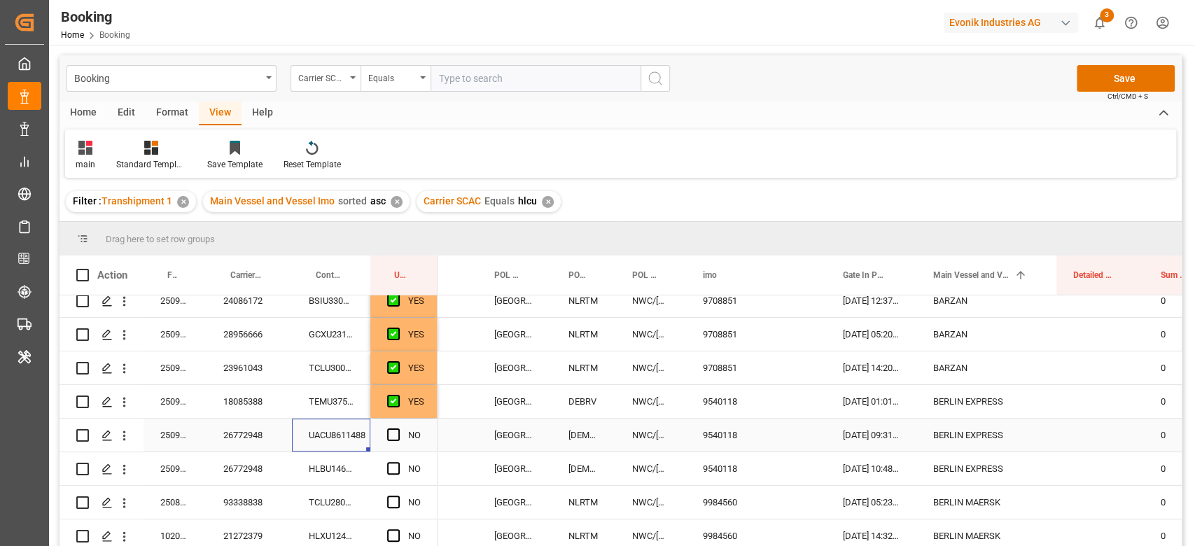
click at [319, 426] on div "UACU8611488" at bounding box center [331, 435] width 78 height 33
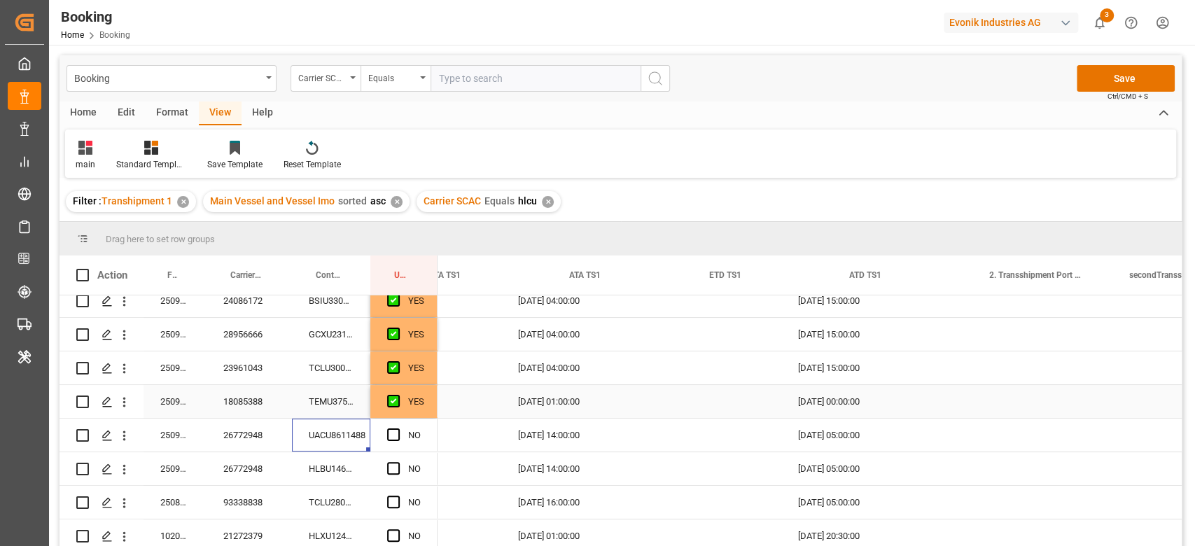
scroll to position [0, 2404]
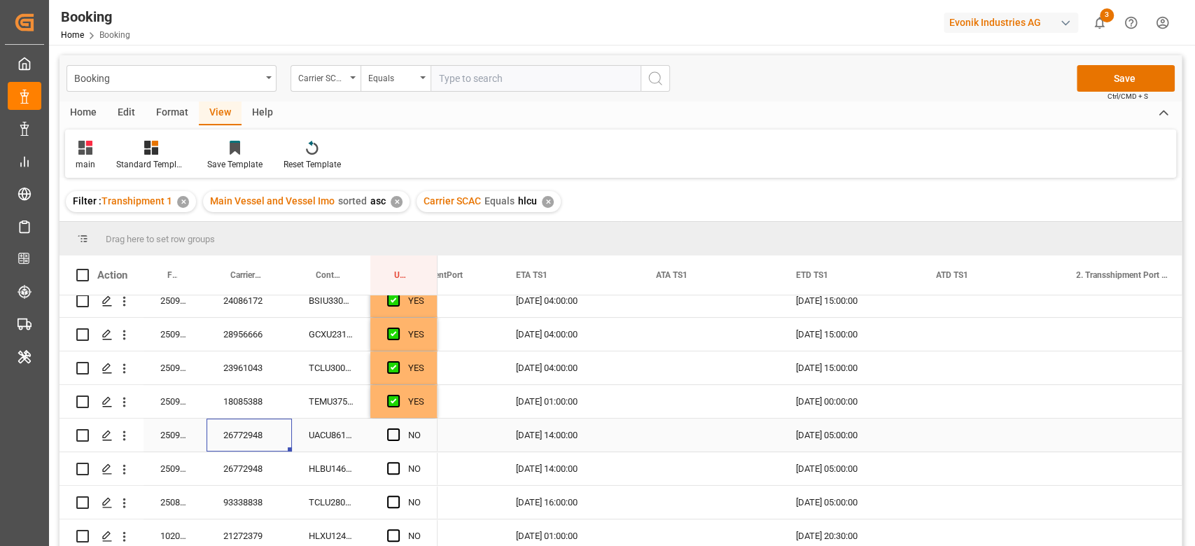
click at [237, 436] on div "26772948" at bounding box center [249, 435] width 85 height 33
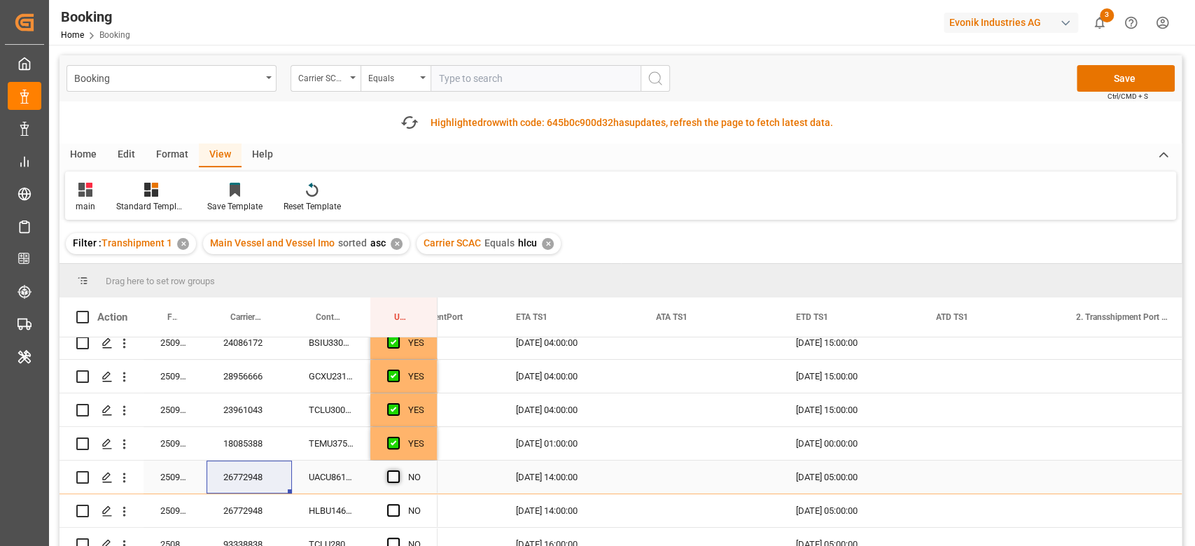
click at [387, 481] on span "Press SPACE to select this row." at bounding box center [393, 477] width 13 height 13
click at [398, 471] on input "Press SPACE to select this row." at bounding box center [398, 471] width 0 height 0
click at [395, 506] on span "Press SPACE to select this row." at bounding box center [393, 510] width 13 height 13
click at [398, 504] on input "Press SPACE to select this row." at bounding box center [398, 504] width 0 height 0
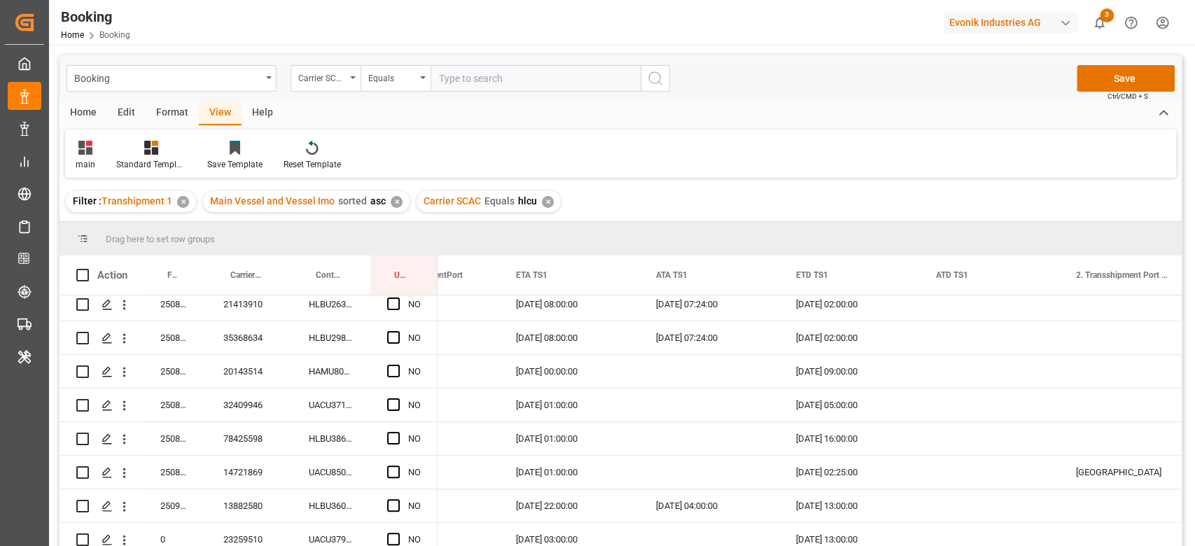
scroll to position [1120, 0]
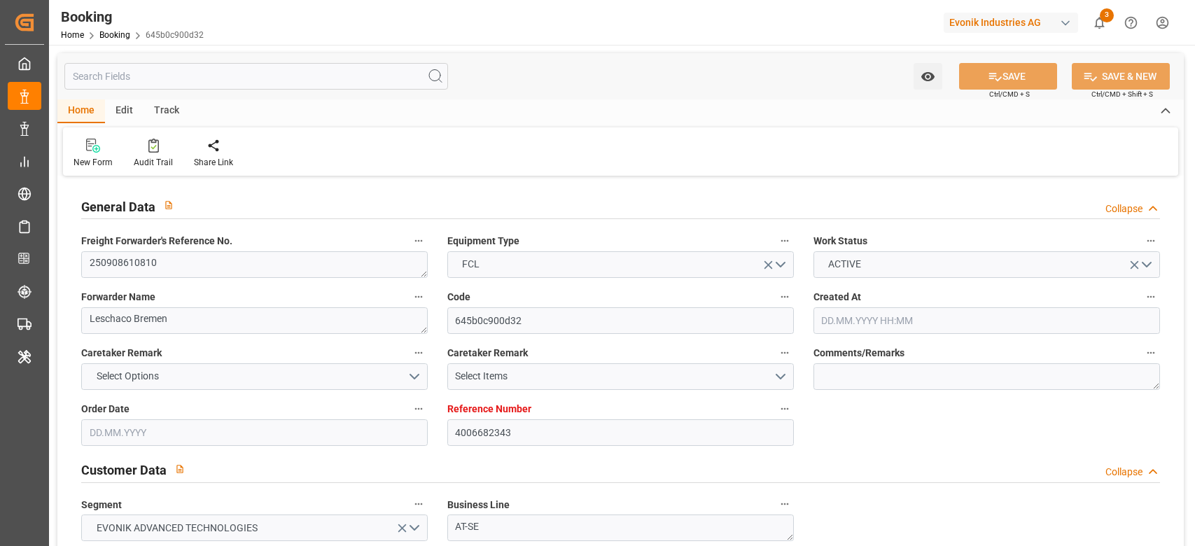
type input "[DATE] 06:43"
type input "[DATE]"
type input "[DATE] 00:00"
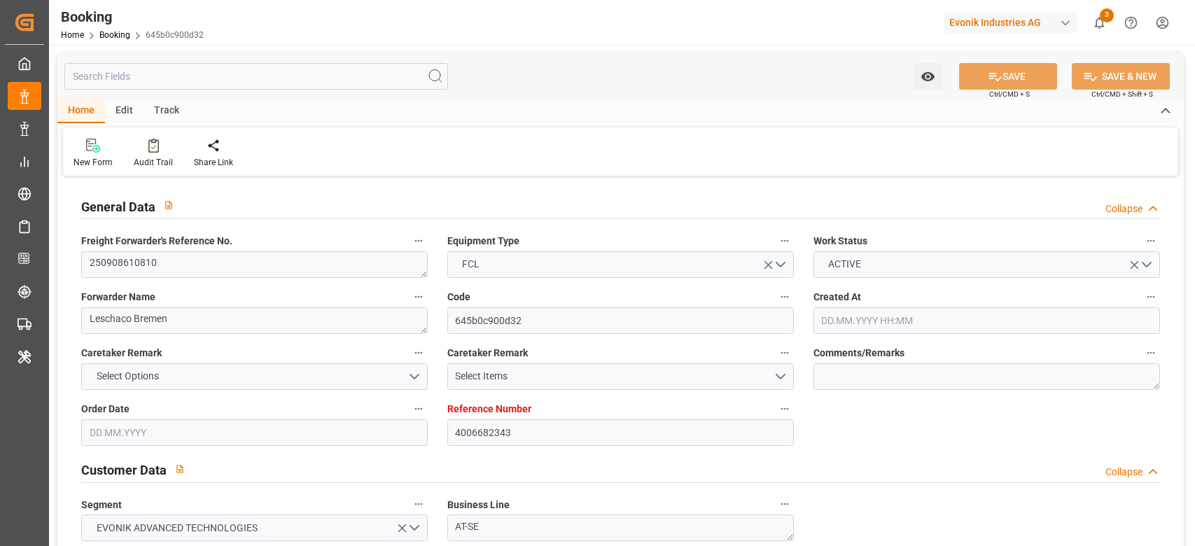
type input "[DATE]"
type input "[DATE] 00:00"
type input "[DATE] 09:31"
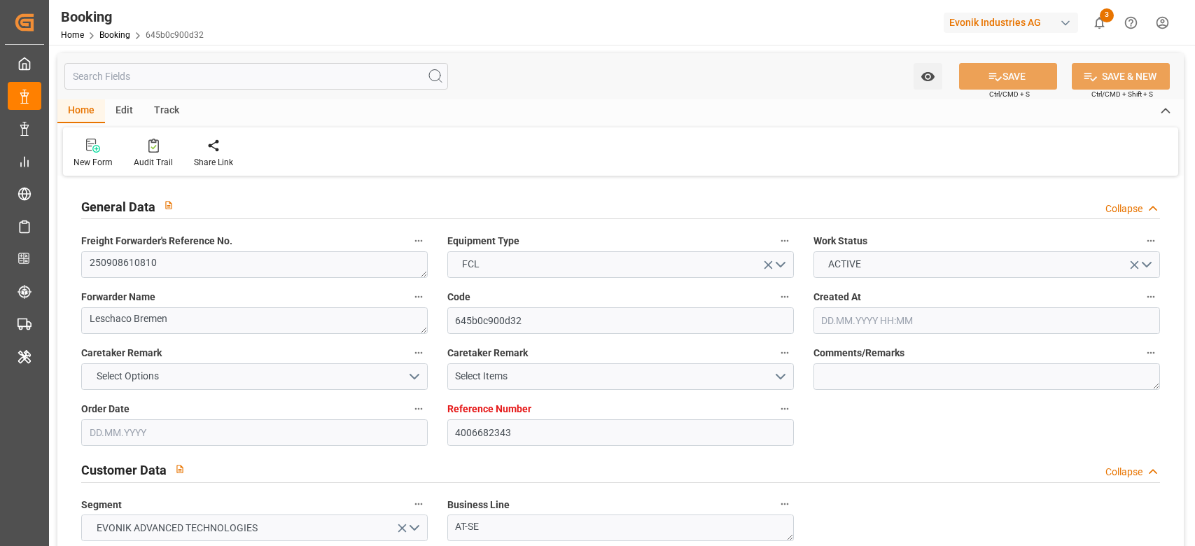
type input "[DATE] 15:00"
type input "[DATE] 00:00"
type input "[DATE] 14:00"
type input "[DATE] 00:00"
type input "[DATE] 05:00"
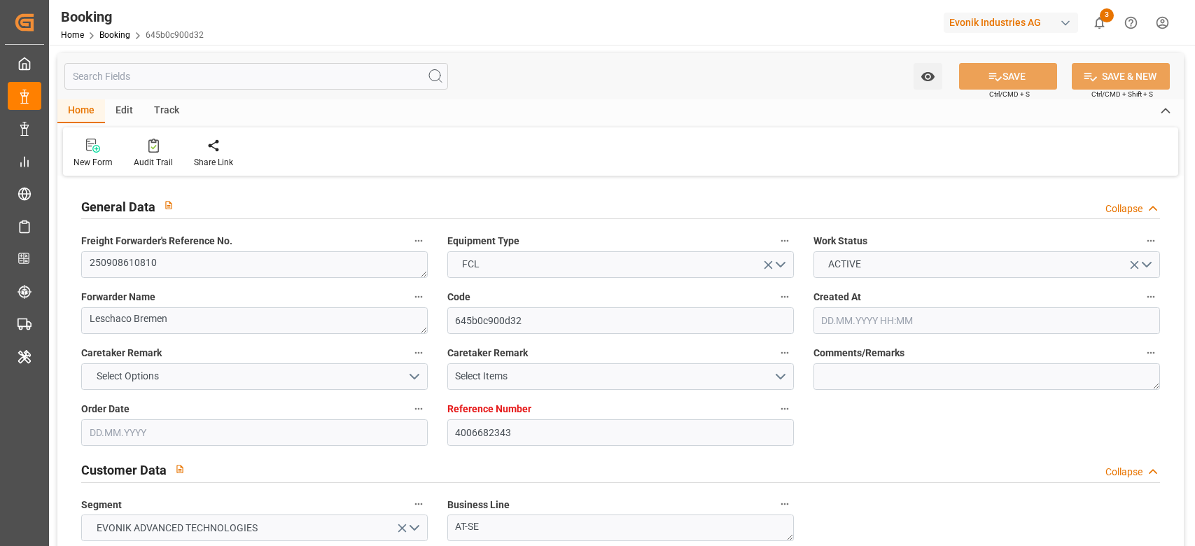
type input "[DATE] 00:00"
type input "[DATE]"
type input "[DATE] 09:29"
type input "[DATE]"
type input "[DATE] 17:30"
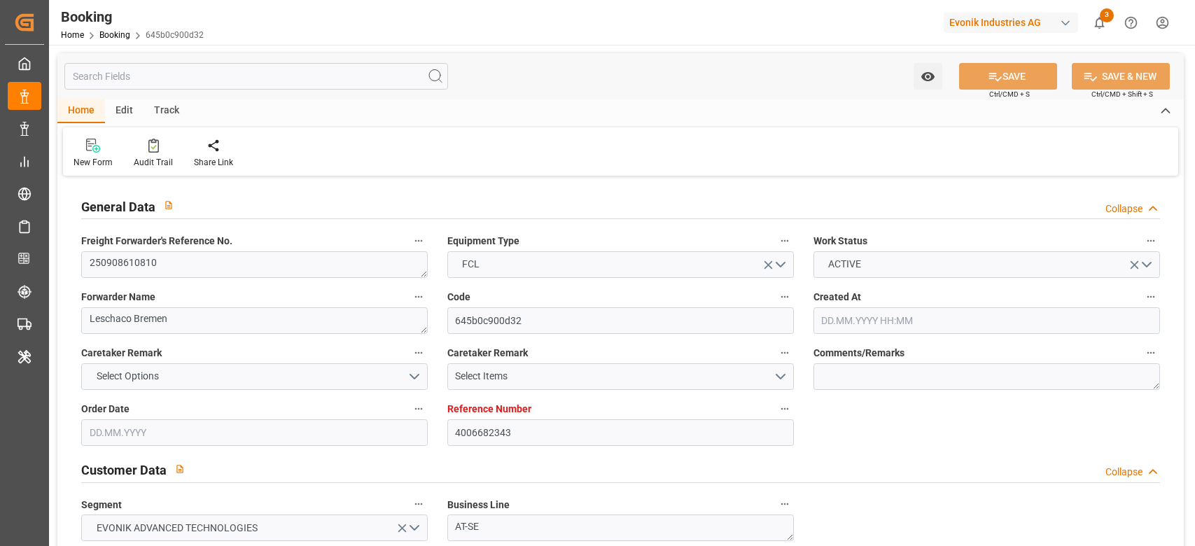
type input "[DATE] 17:30"
type input "[DATE] 17:00"
type input "[DATE] 14:00"
type input "[DATE] 22:44"
type input "[DATE] 05:00"
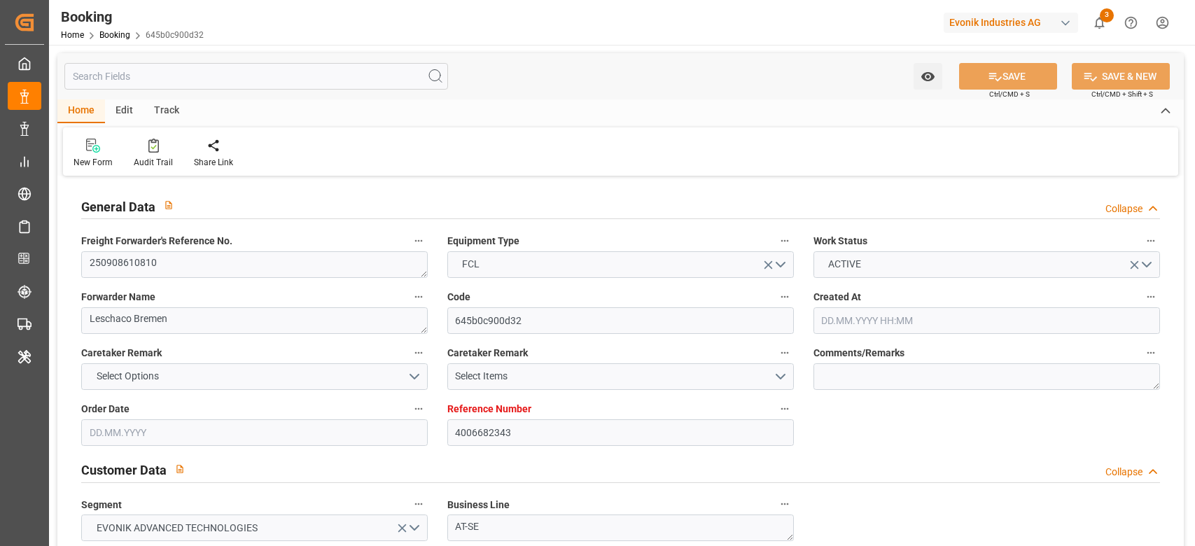
type input "[DATE] 15:00"
type input "[DATE] 04:33"
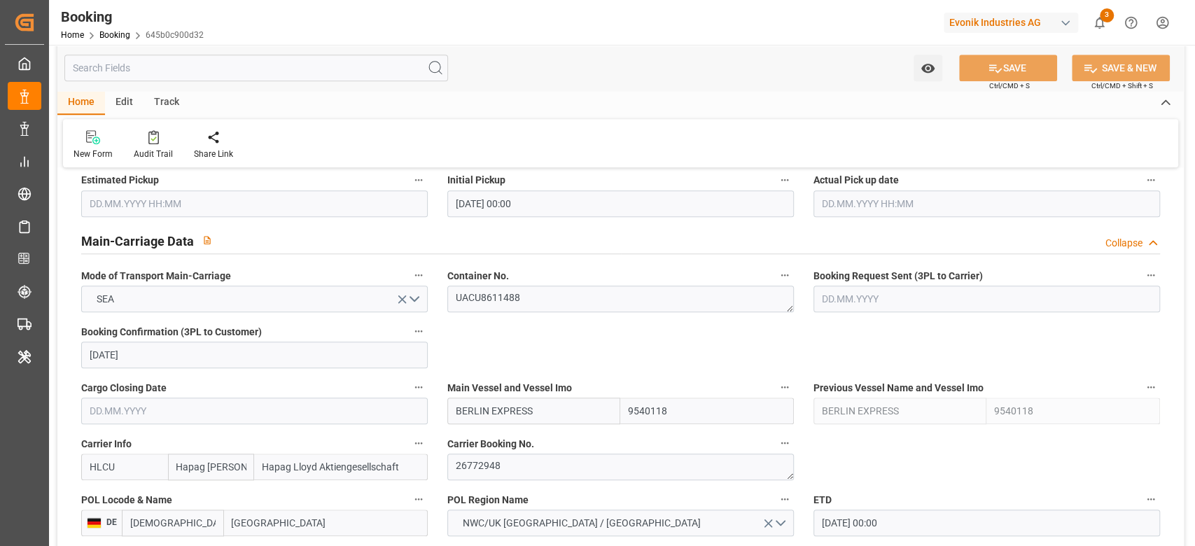
scroll to position [840, 0]
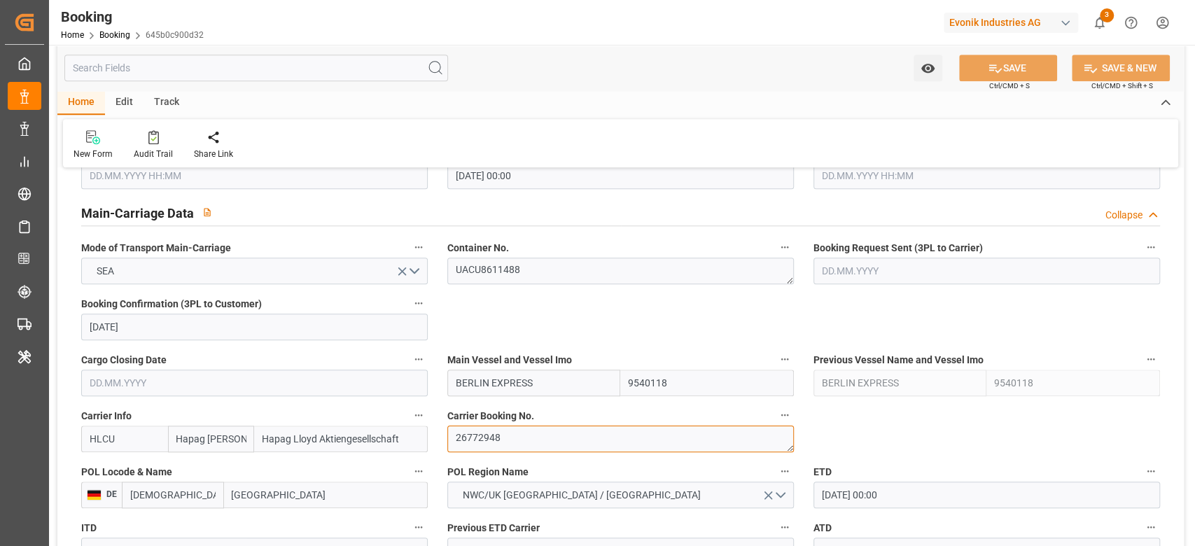
click at [483, 429] on textarea "26772948" at bounding box center [620, 439] width 347 height 27
paste textarea "4766243"
type textarea "24766243"
click at [499, 433] on textarea "24766243" at bounding box center [620, 439] width 347 height 27
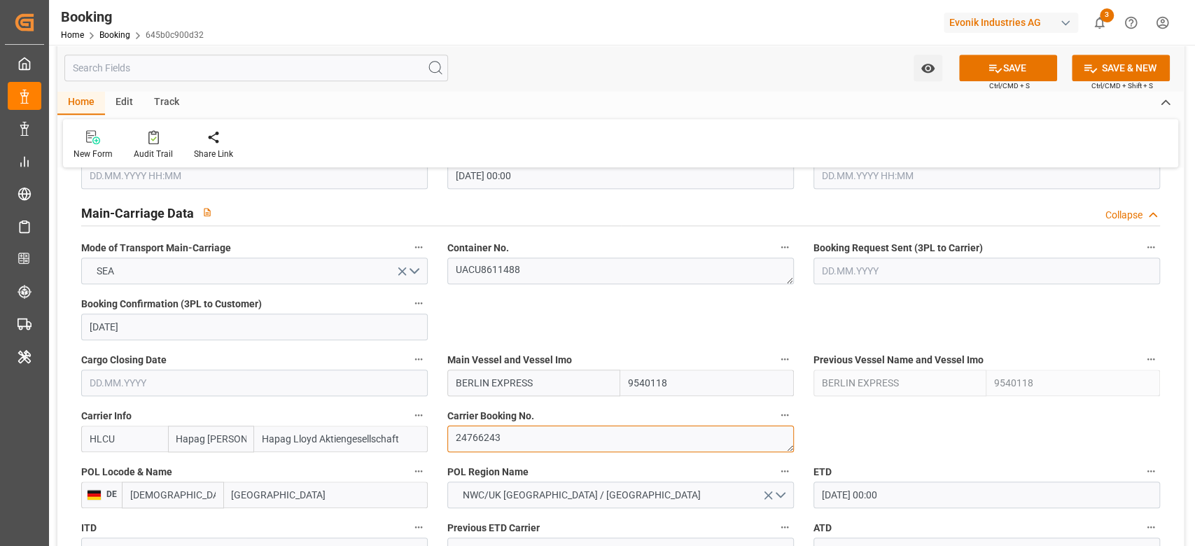
click at [499, 433] on textarea "24766243" at bounding box center [620, 439] width 347 height 27
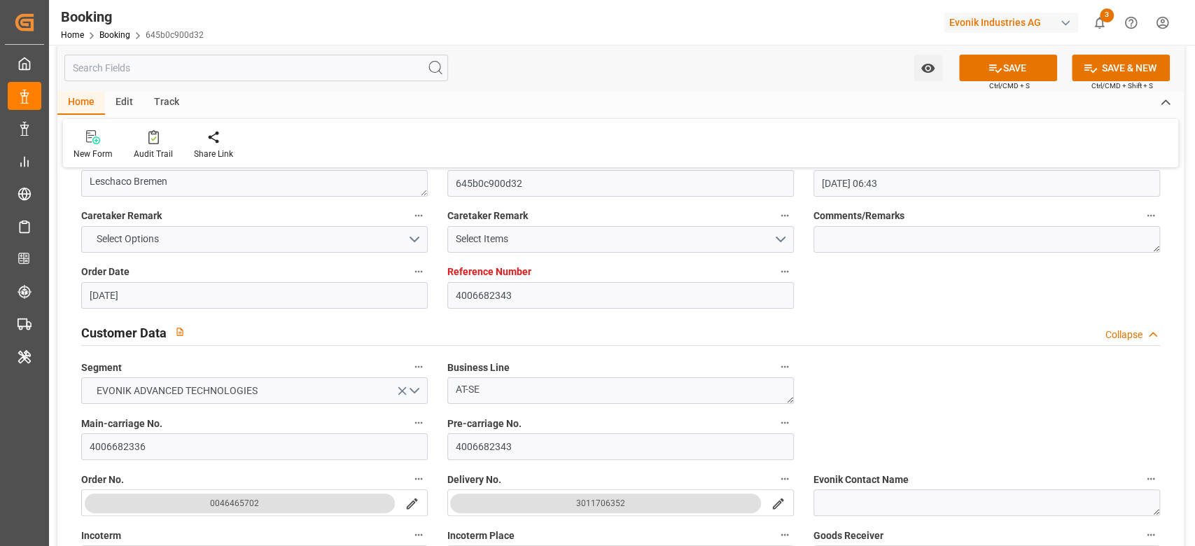
scroll to position [0, 0]
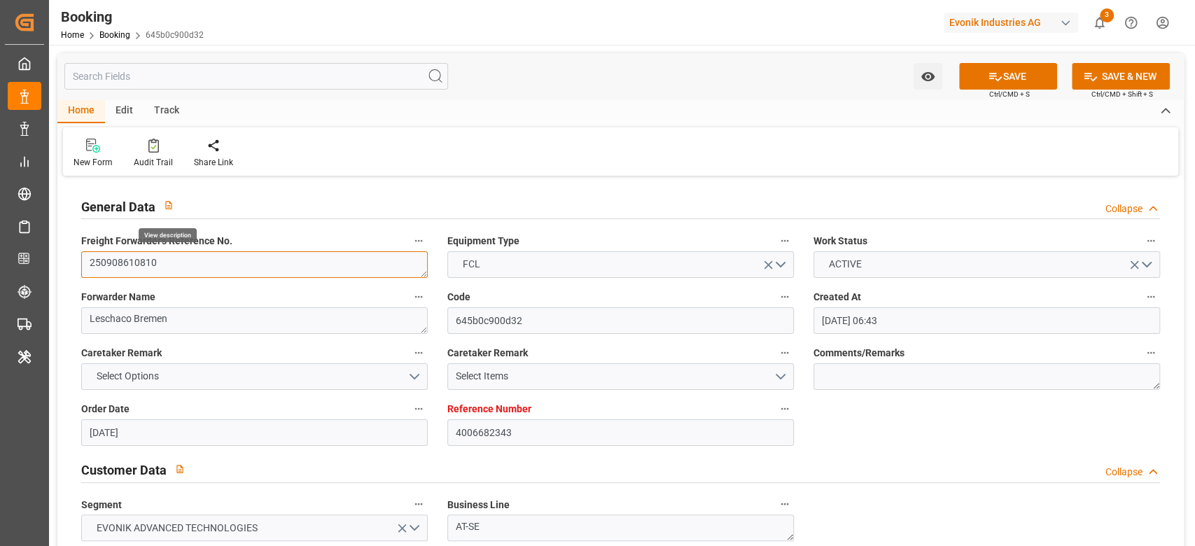
click at [168, 273] on textarea "250908610810" at bounding box center [254, 264] width 347 height 27
paste textarea "054"
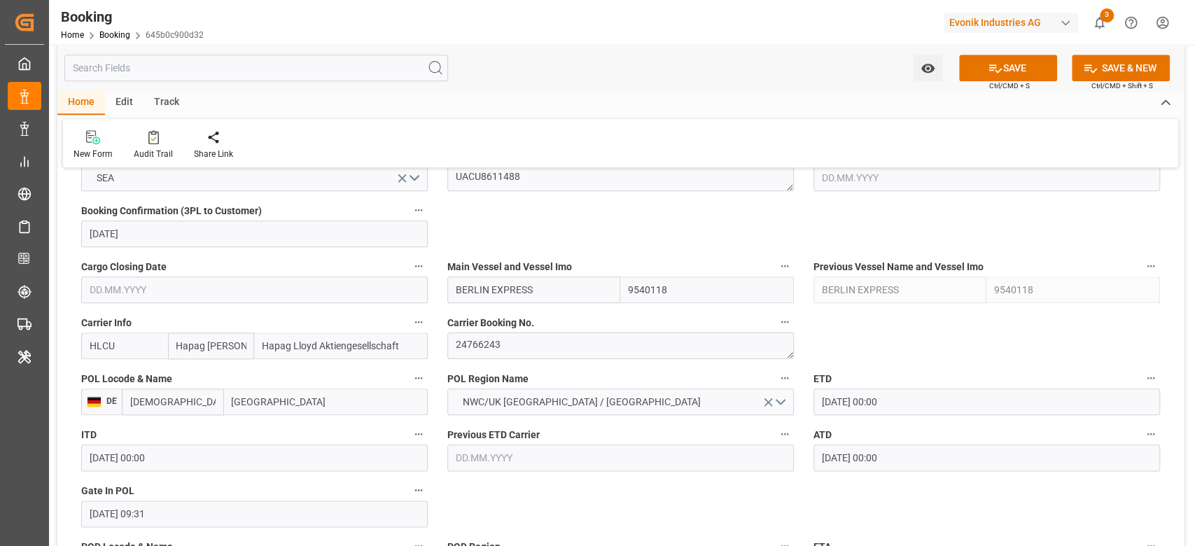
scroll to position [1027, 0]
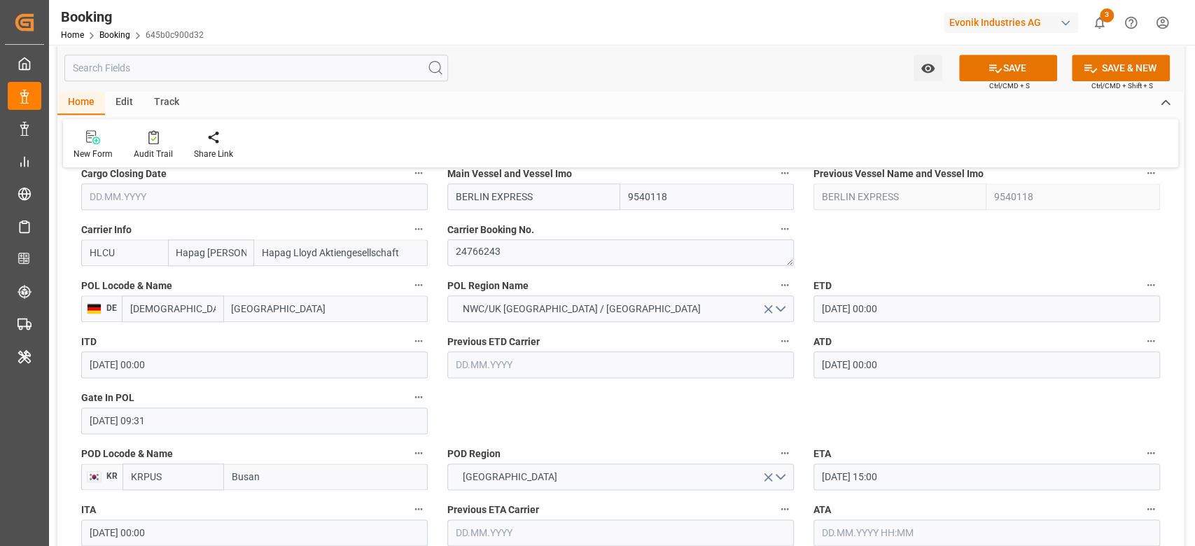
type textarea "250908610054"
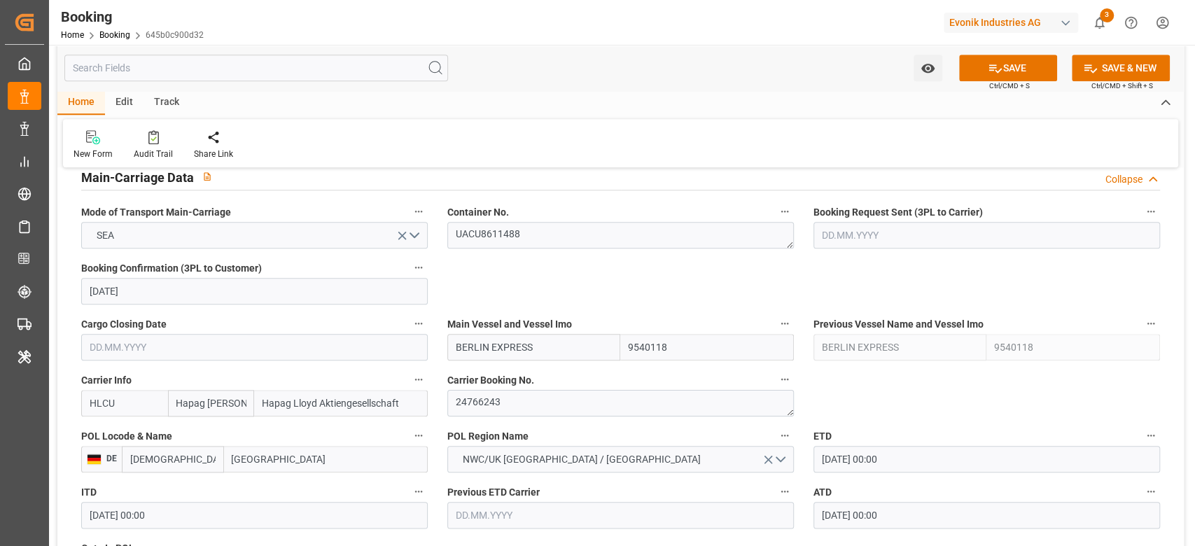
scroll to position [933, 0]
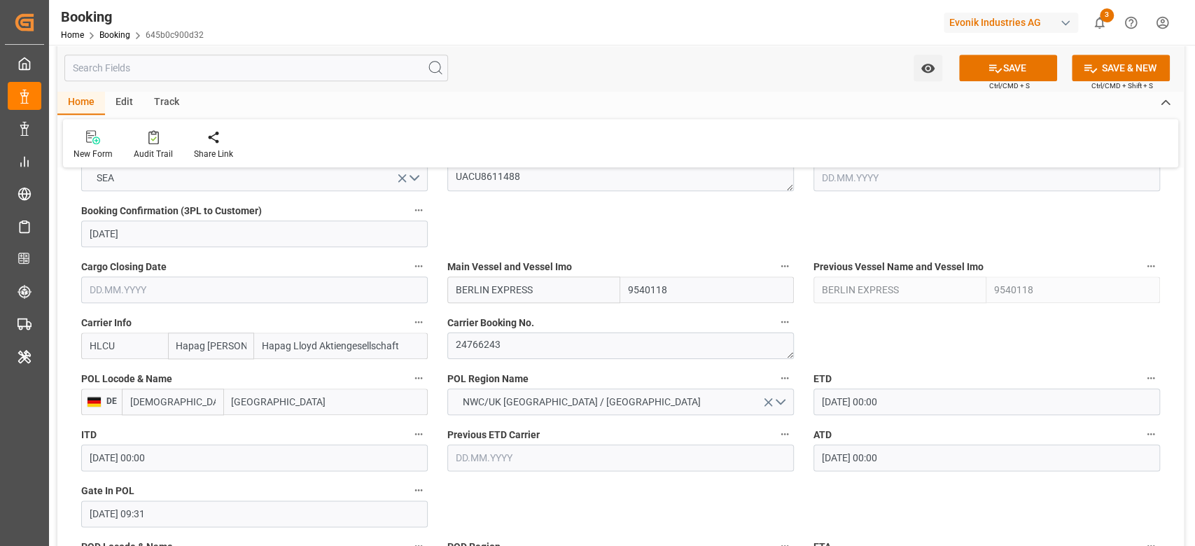
click at [559, 286] on input "BERLIN EXPRESS" at bounding box center [534, 290] width 174 height 27
paste input "GDANSK"
click at [499, 328] on div "GDANSK EXPRESS - 9943877" at bounding box center [519, 321] width 143 height 32
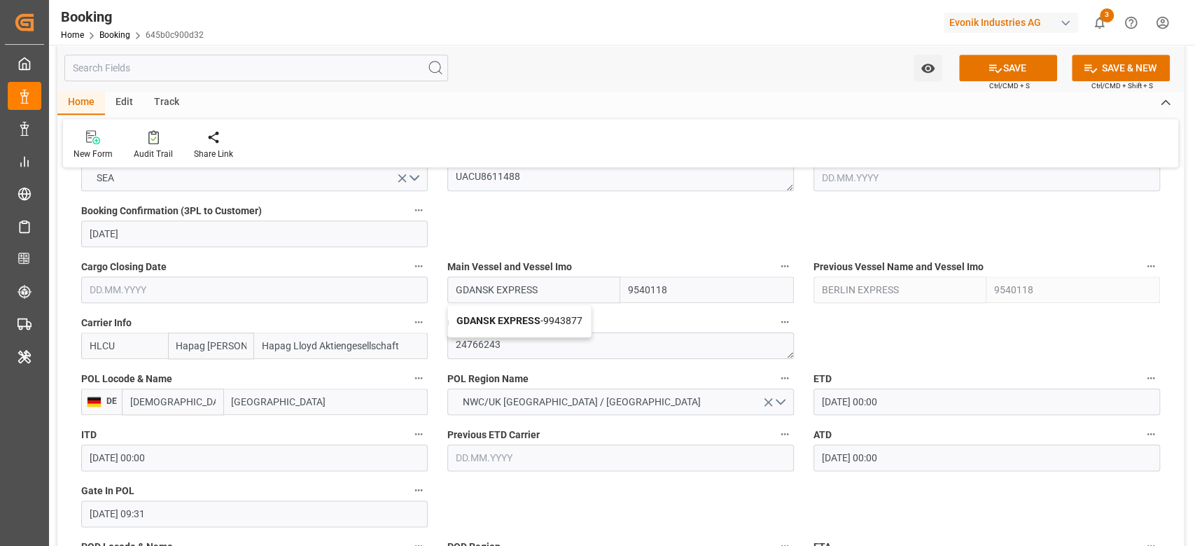
type input "GDANSK EXPRESS"
type input "9943877"
type input "GDANSK EXPRESS"
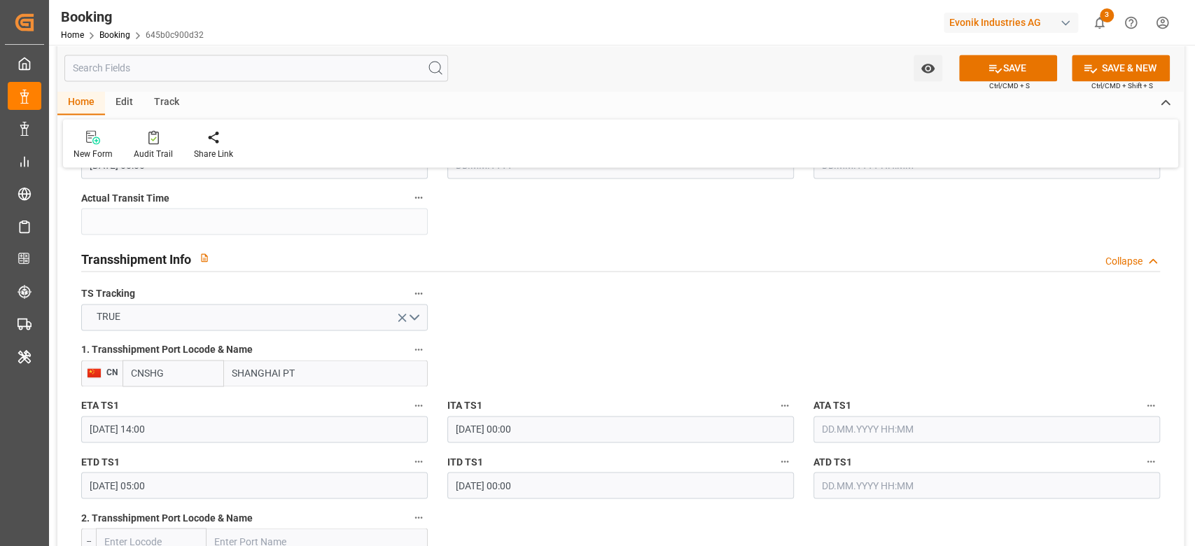
scroll to position [1400, 0]
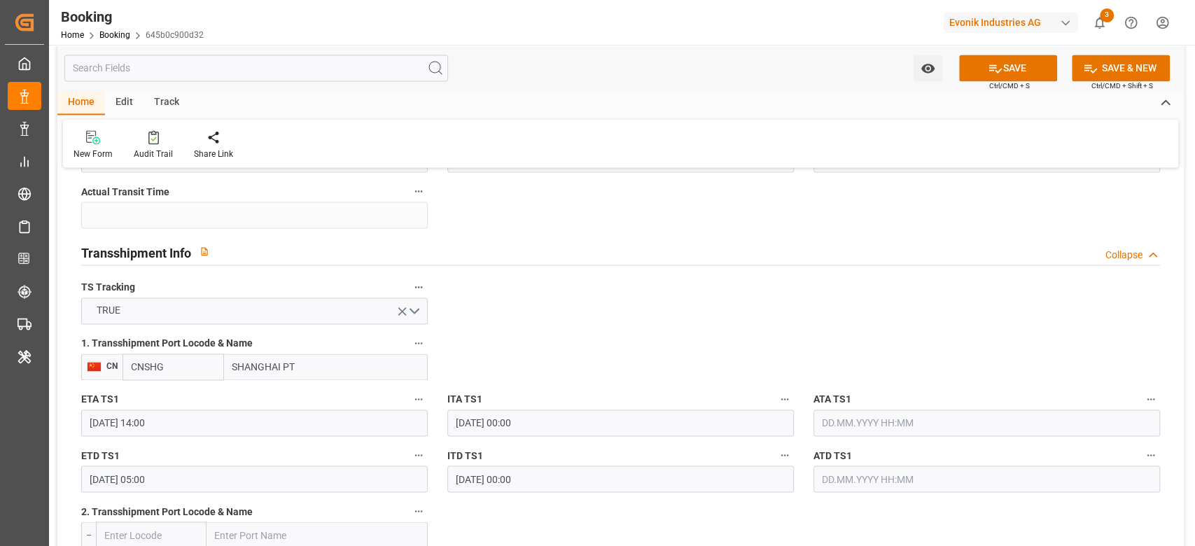
click at [239, 436] on div "ETA TS1 27.10.2025 14:00" at bounding box center [254, 413] width 366 height 56
click at [231, 413] on input "[DATE] 14:00" at bounding box center [254, 423] width 347 height 27
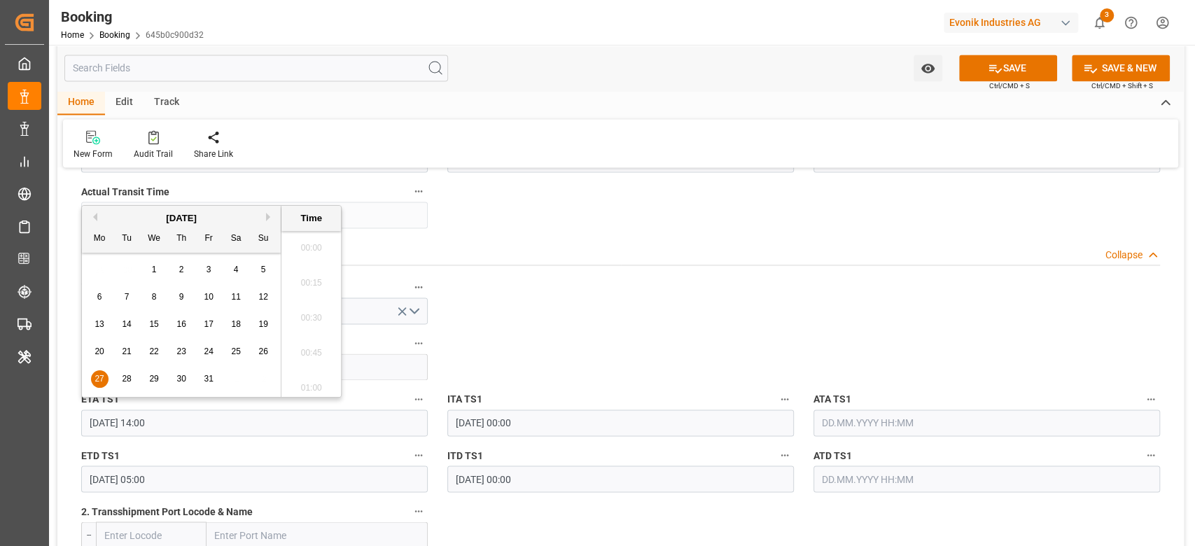
scroll to position [1895, 0]
click at [270, 222] on div "[DATE]" at bounding box center [181, 218] width 199 height 14
click at [267, 216] on button "Next Month" at bounding box center [270, 217] width 8 height 8
click at [103, 284] on div "3 4 5 6 7 8 9" at bounding box center [181, 297] width 191 height 27
click at [100, 294] on span "3" at bounding box center [99, 297] width 5 height 10
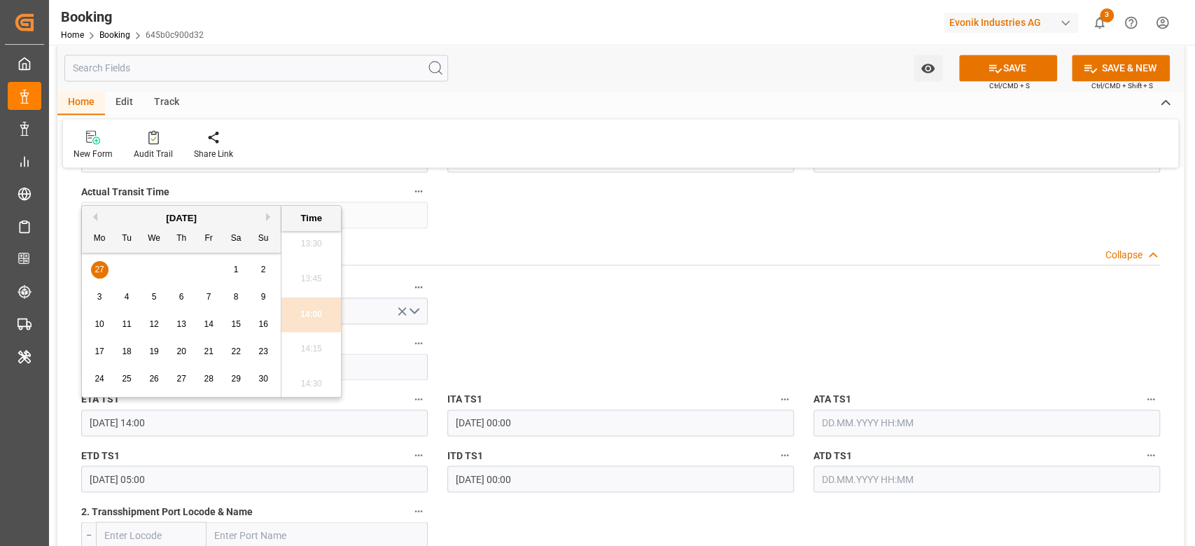
type input "03.11.2025 14:00"
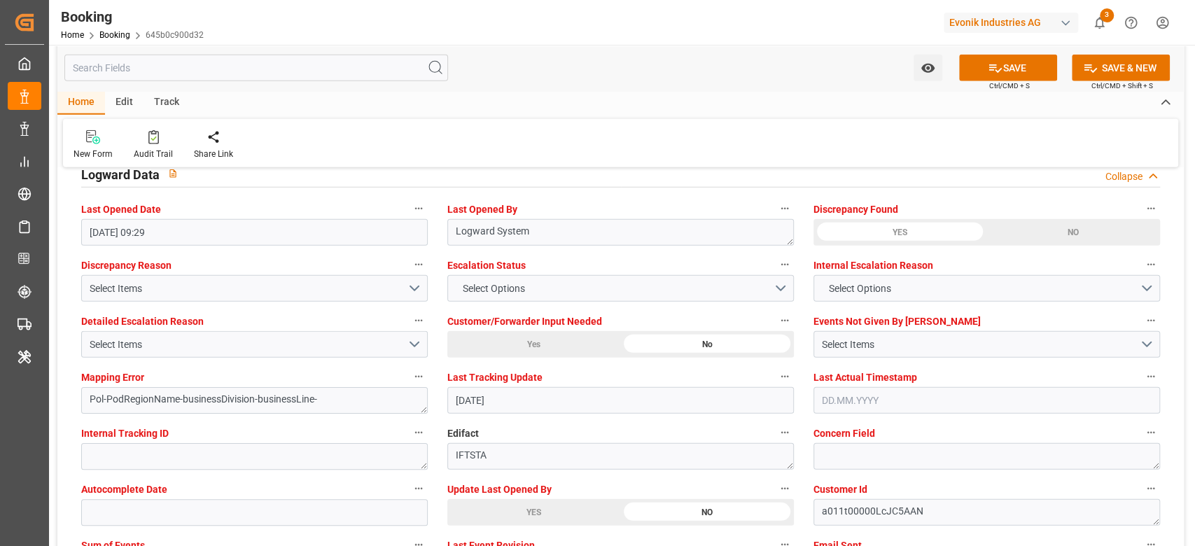
scroll to position [2521, 0]
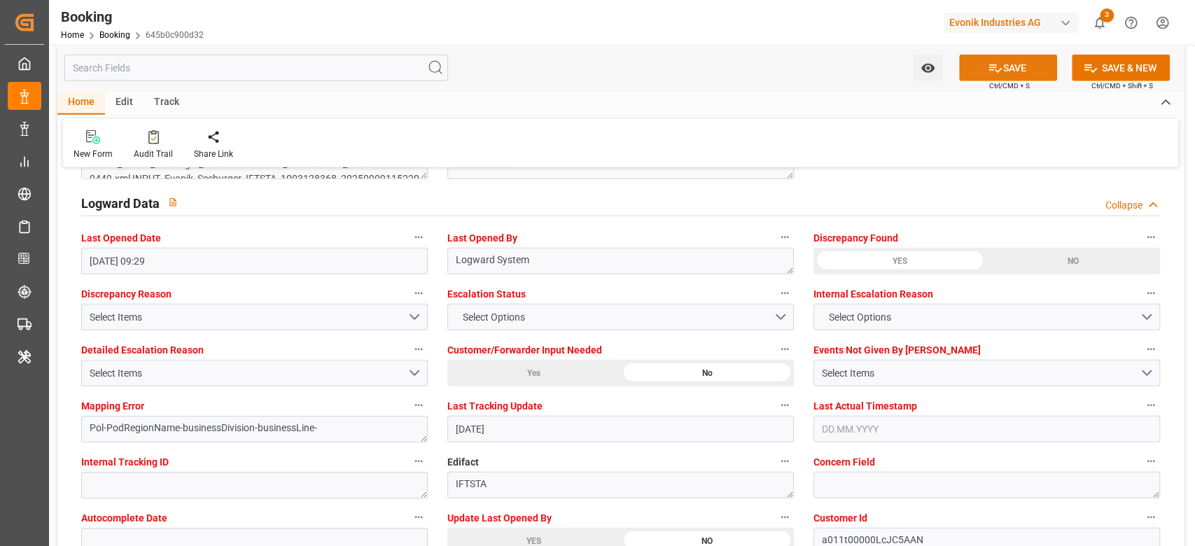
click at [1024, 64] on button "SAVE" at bounding box center [1008, 68] width 98 height 27
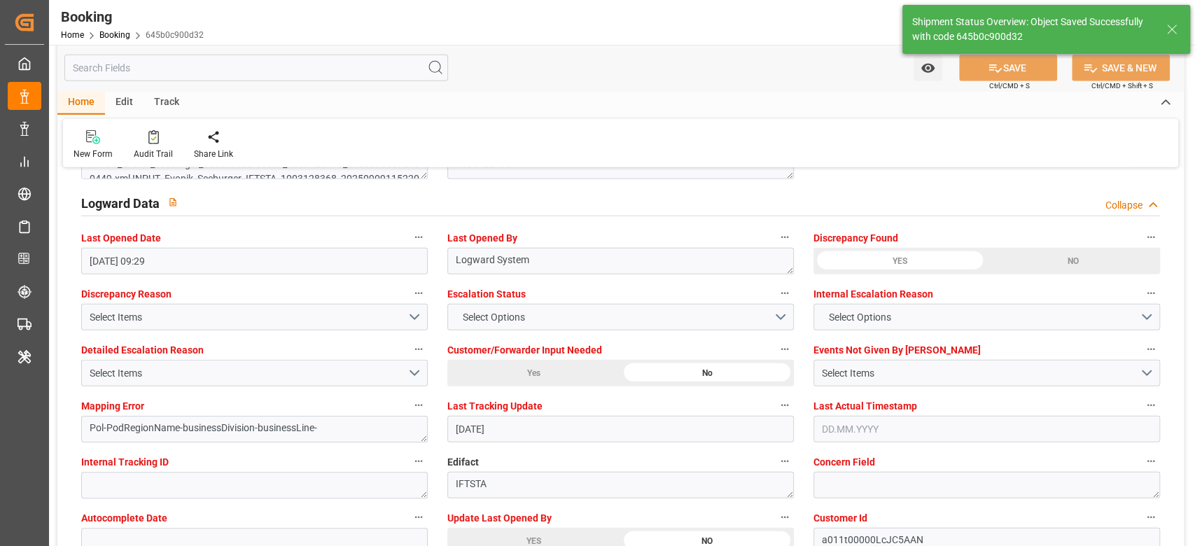
type textarea "[PERSON_NAME]"
type input "18.09.2025 07:30"
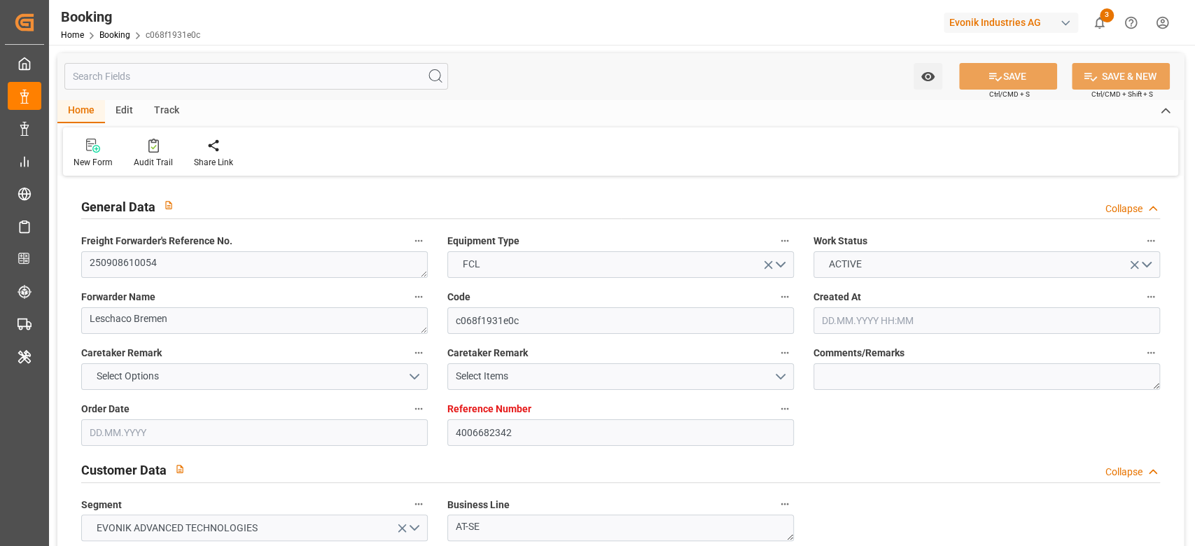
type input "4006682342"
type input "9540118"
type input "Hapag [PERSON_NAME]"
type input "Hapag Lloyd Aktiengesellschaft"
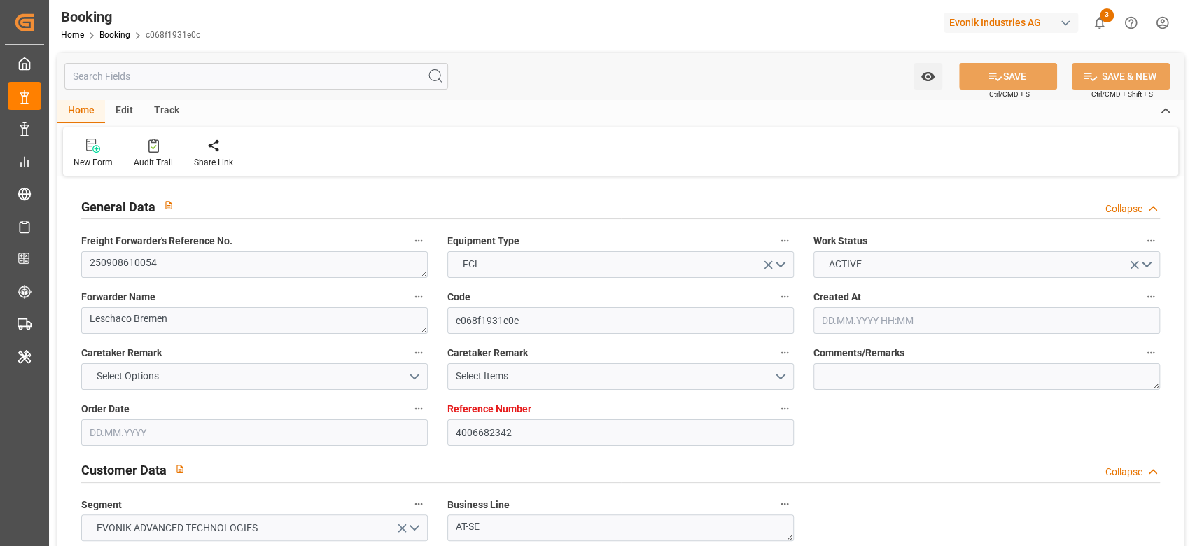
type input "[DEMOGRAPHIC_DATA]"
type input "KRPUS"
type input "CNSHG"
type input "0"
type input "DEWVN"
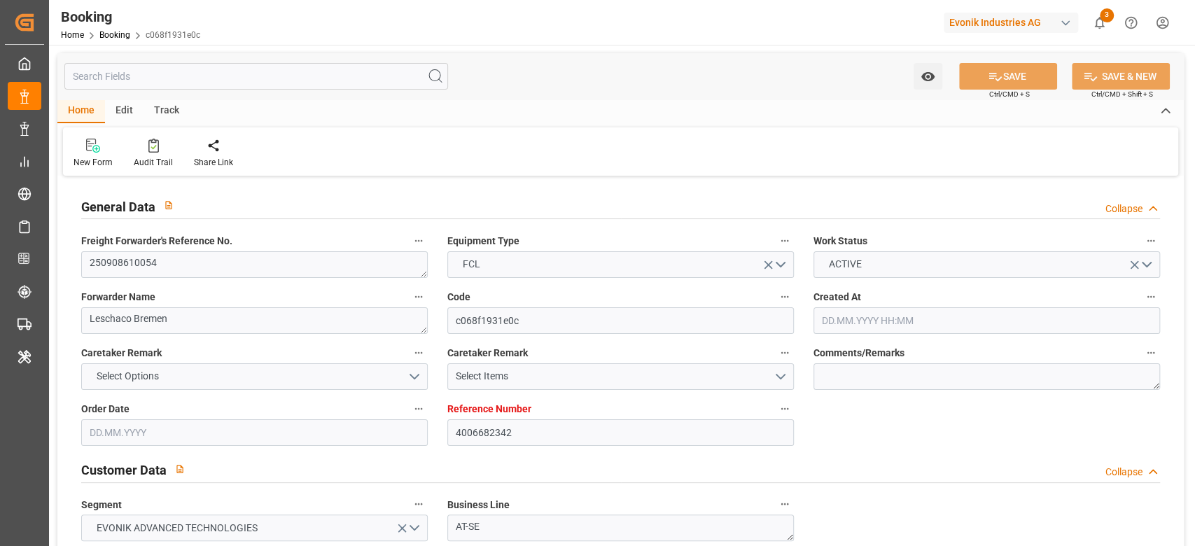
type input "KRPUS"
type input "9320697"
type input "8765432"
type input "[DATE] 06:43"
type input "[DATE]"
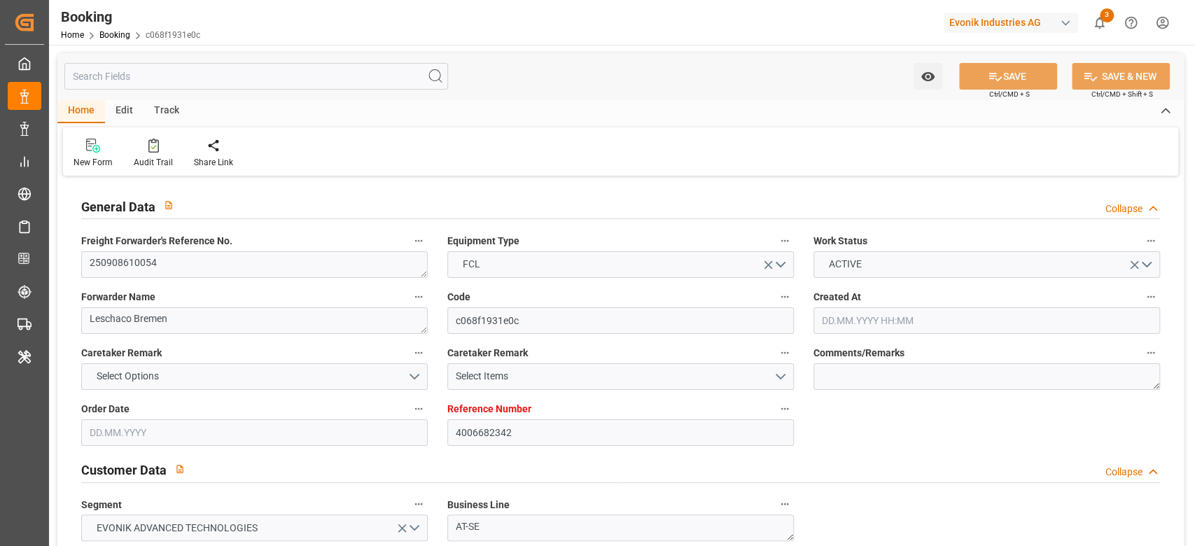
type input "[DATE]"
type input "[DATE] 22:00"
type input "[DATE] 00:00"
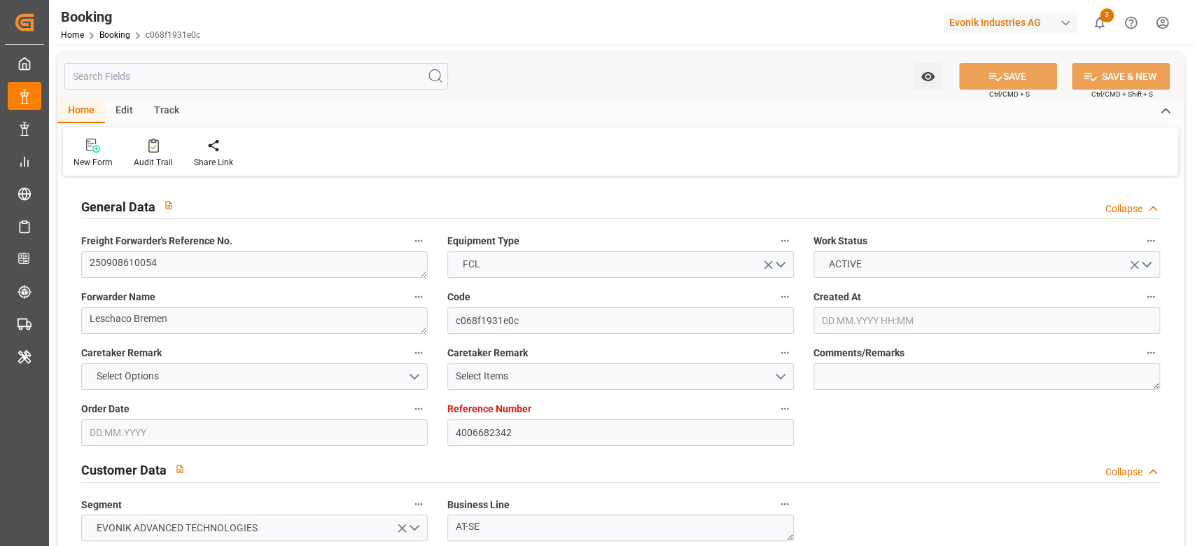
type input "[DATE] 17:30"
type input "[DATE] 10:48"
type input "[DATE] 15:00"
type input "[DATE] 00:00"
type input "[DATE] 14:00"
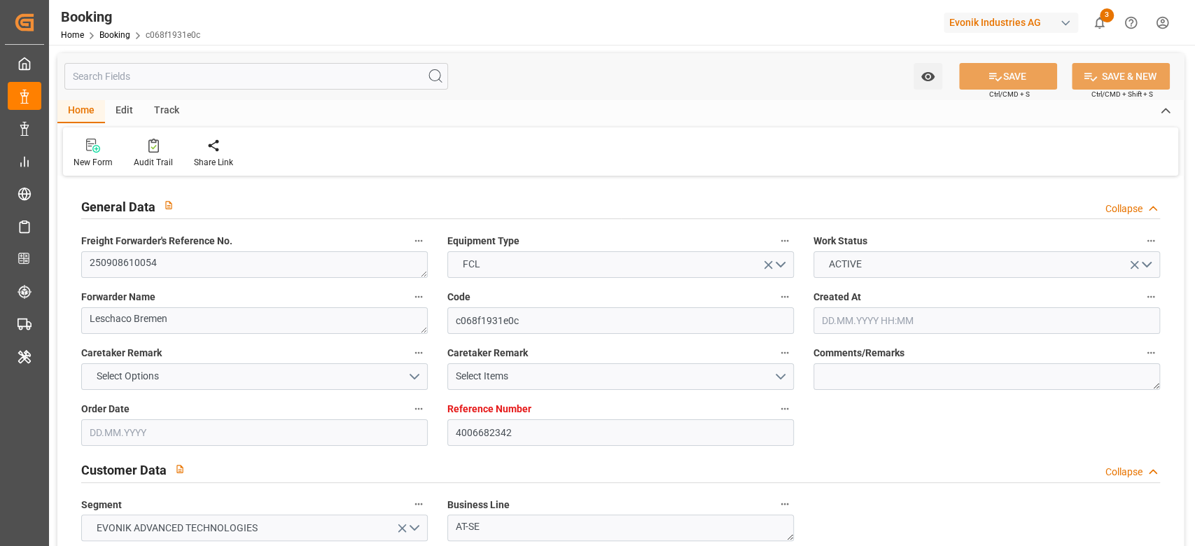
type input "[DATE] 00:00"
type input "[DATE] 05:00"
type input "[DATE] 00:00"
type input "[DATE]"
type input "[DATE] 09:29"
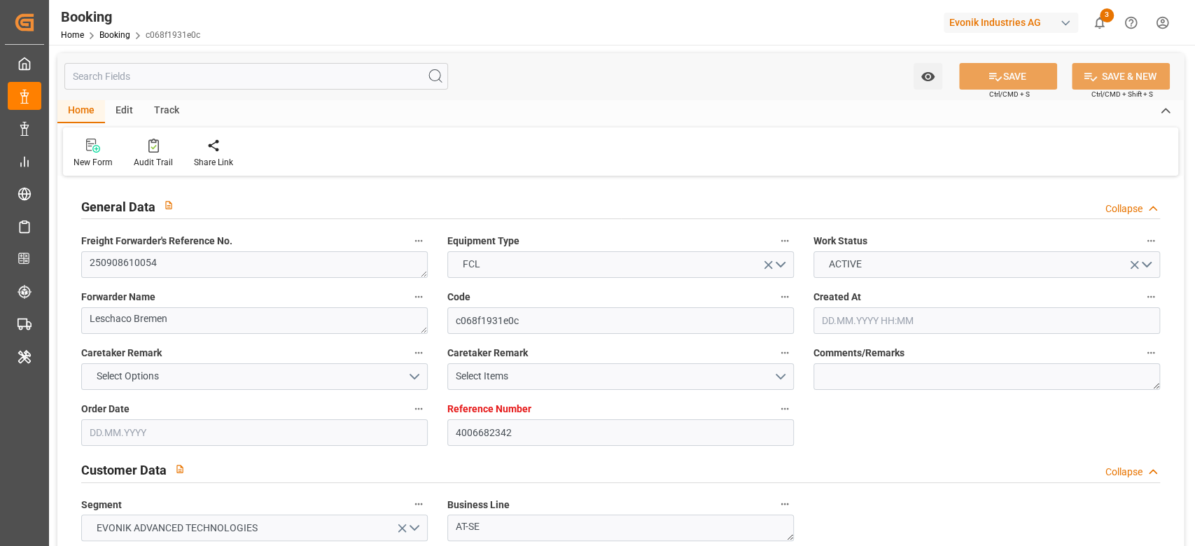
type input "[DATE]"
type input "[DATE] 19:55"
type input "[DATE] 17:00"
type input "[DATE] 17:34"
type input "[DATE] 14:00"
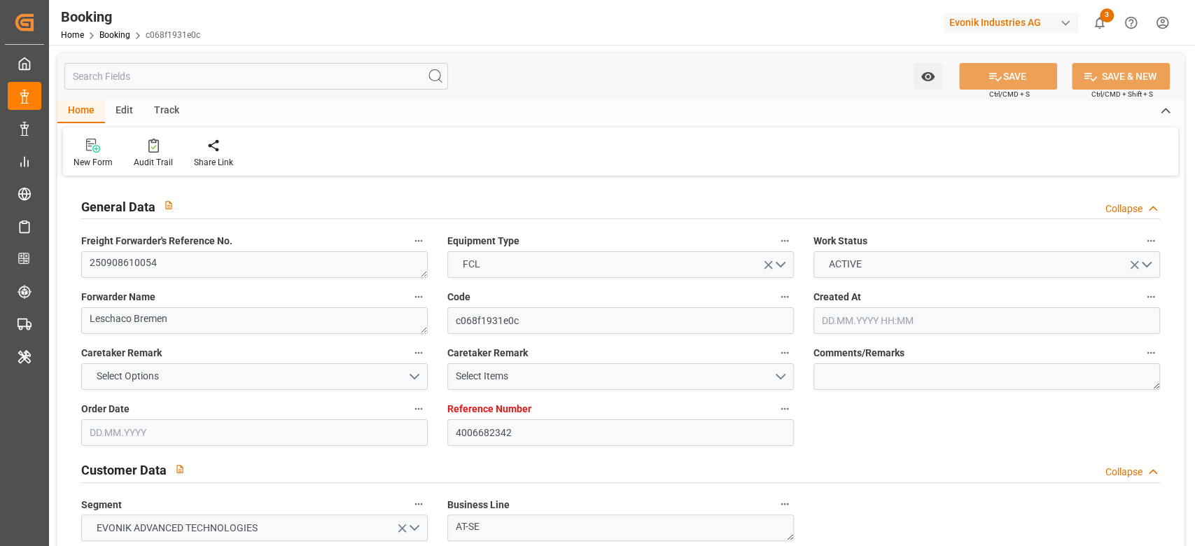
type input "[DATE] 22:44"
type input "[DATE] 05:00"
type input "[DATE] 15:00"
type input "[DATE] 04:33"
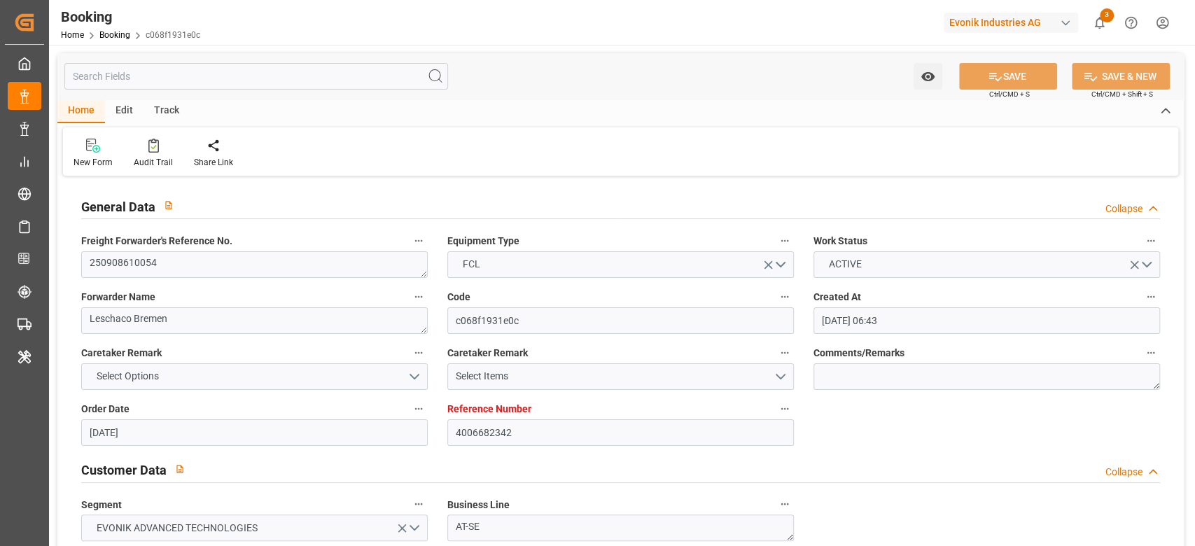
scroll to position [840, 0]
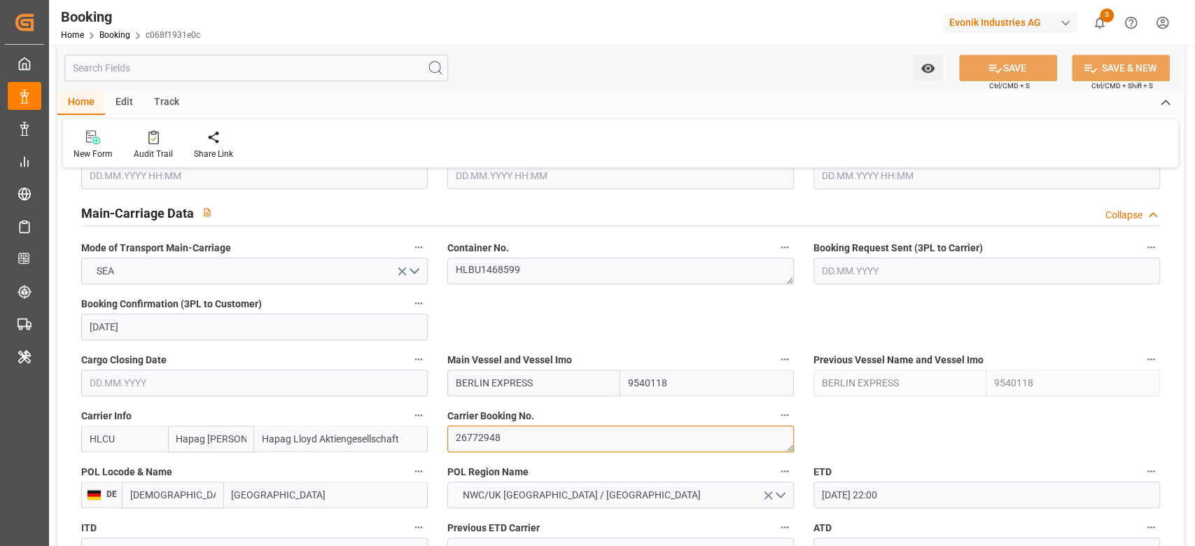
click at [466, 440] on textarea "26772948" at bounding box center [620, 439] width 347 height 27
paste textarea "38880676"
type textarea "38880676"
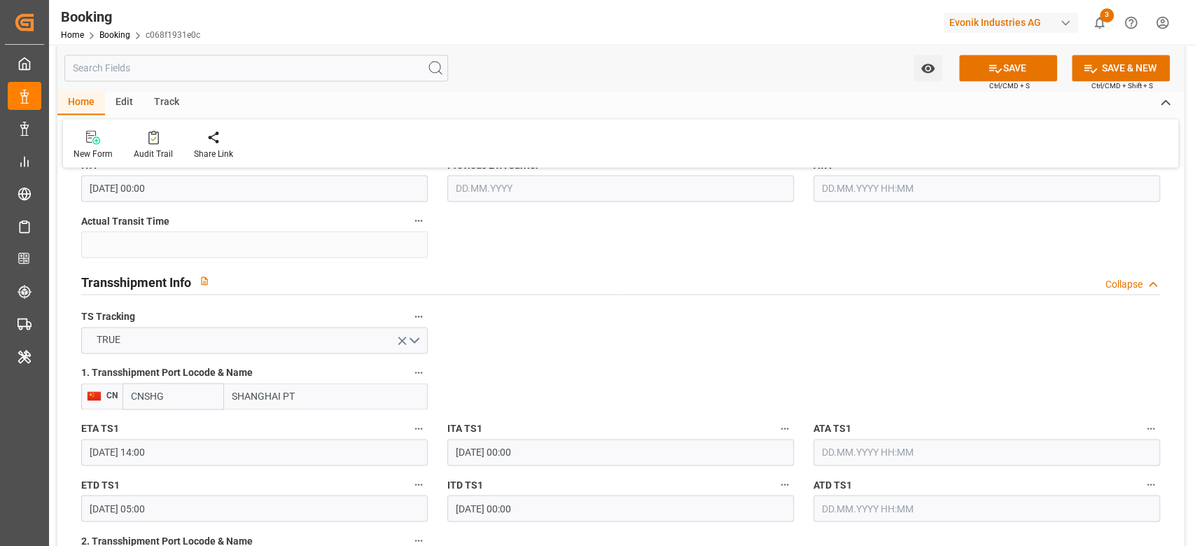
scroll to position [1400, 0]
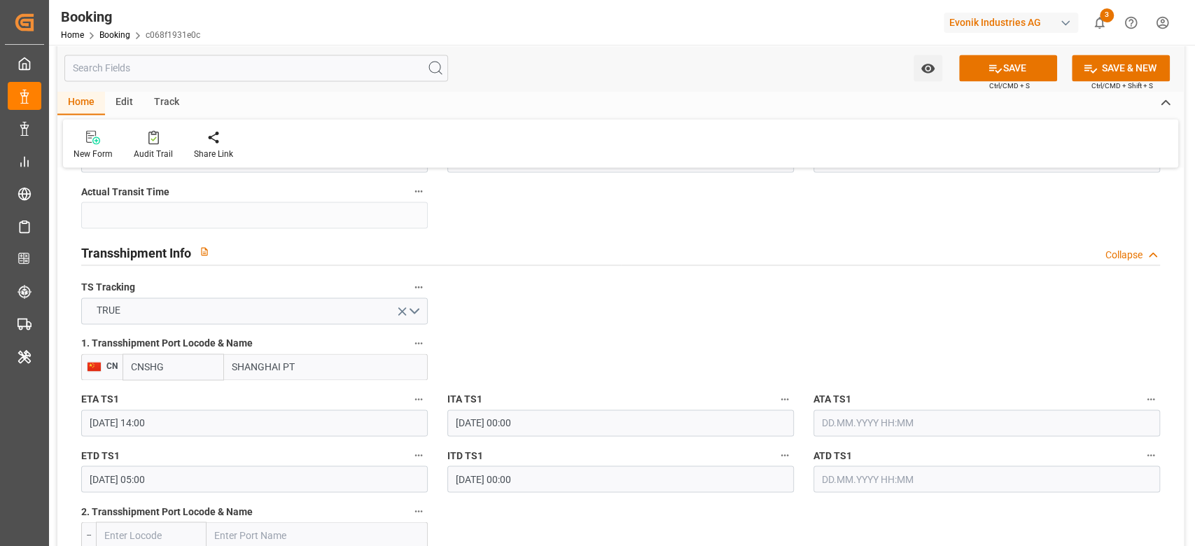
click at [277, 414] on input "[DATE] 14:00" at bounding box center [254, 423] width 347 height 27
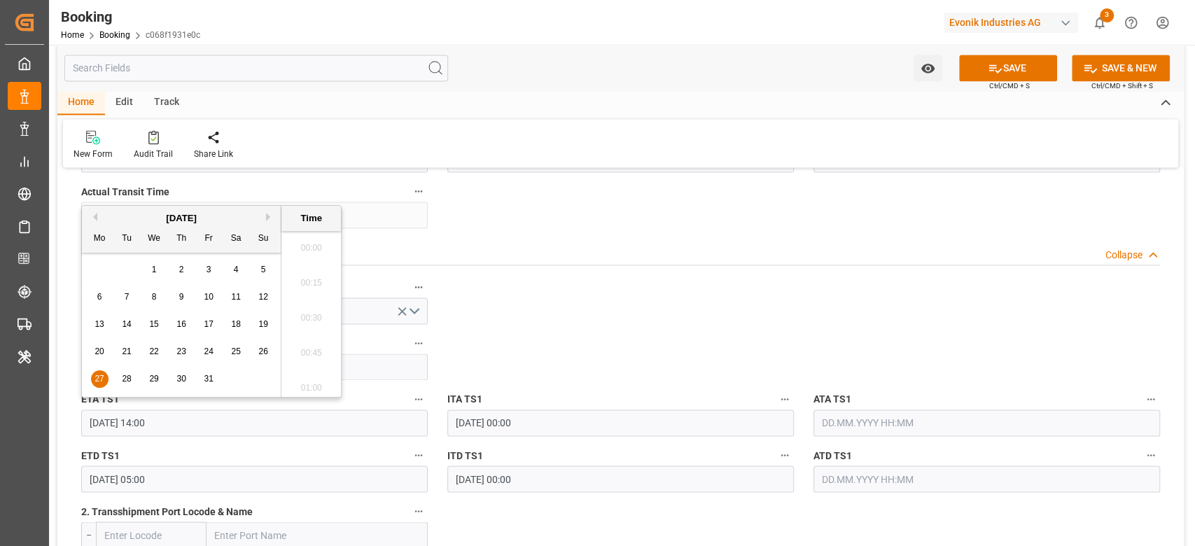
scroll to position [1895, 0]
click at [132, 380] on div "28" at bounding box center [127, 379] width 18 height 17
type input "[DATE] 14:00"
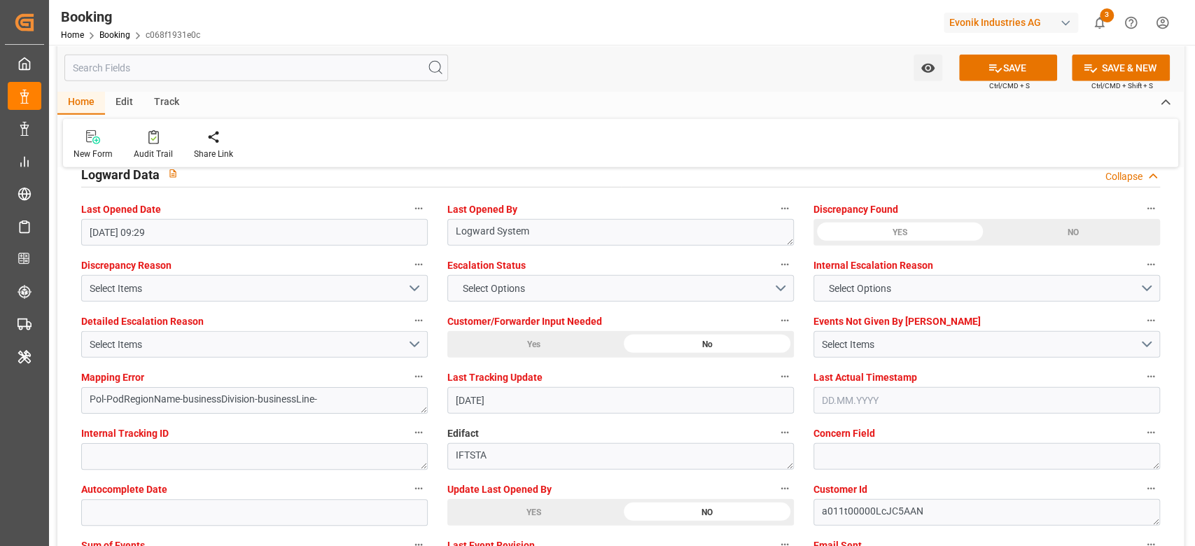
scroll to position [2521, 0]
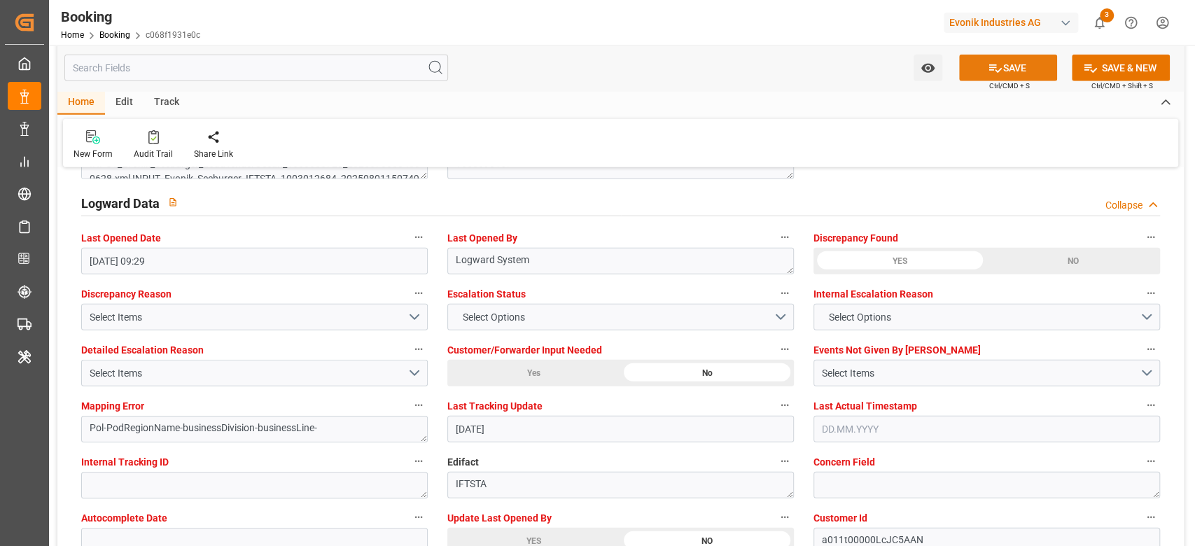
click at [1000, 70] on button "SAVE" at bounding box center [1008, 68] width 98 height 27
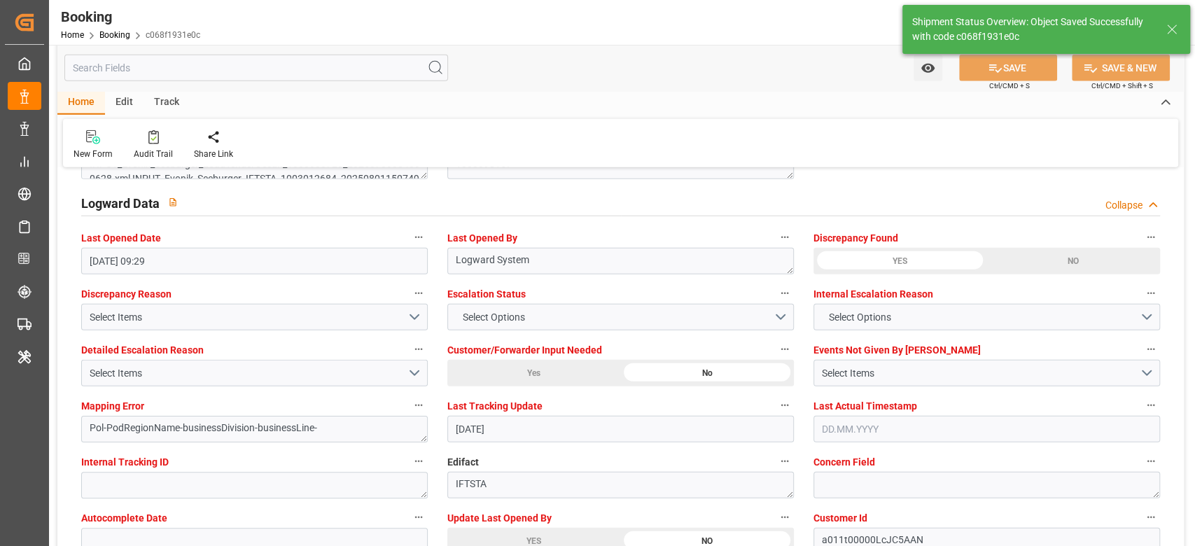
type textarea "[PERSON_NAME]"
type input "[DATE] 07:32"
